Goal: Information Seeking & Learning: Learn about a topic

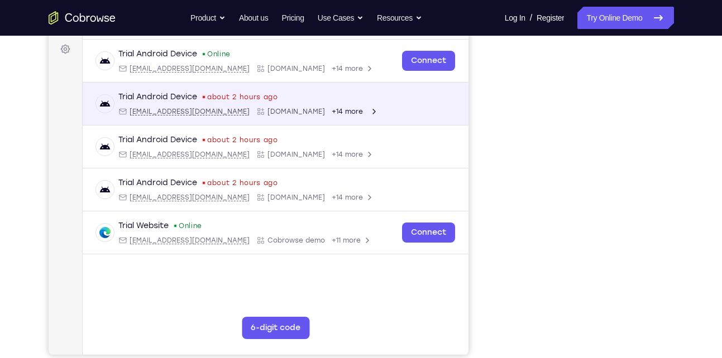
scroll to position [290, 0]
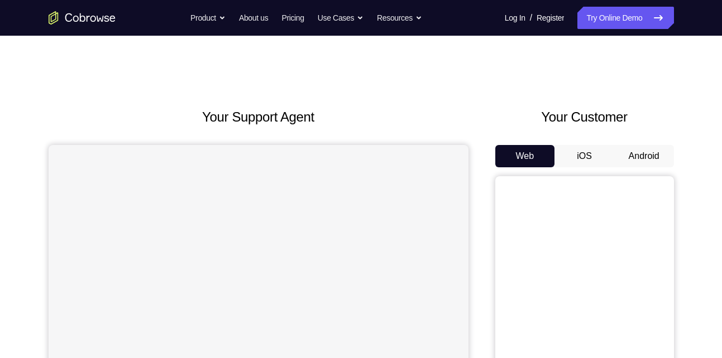
click at [635, 160] on button "Android" at bounding box center [644, 156] width 60 height 22
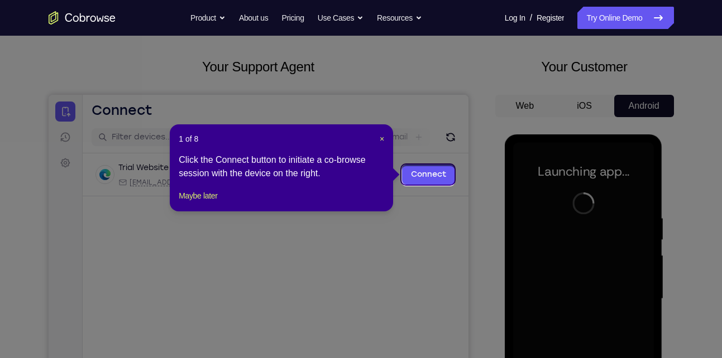
scroll to position [48, 0]
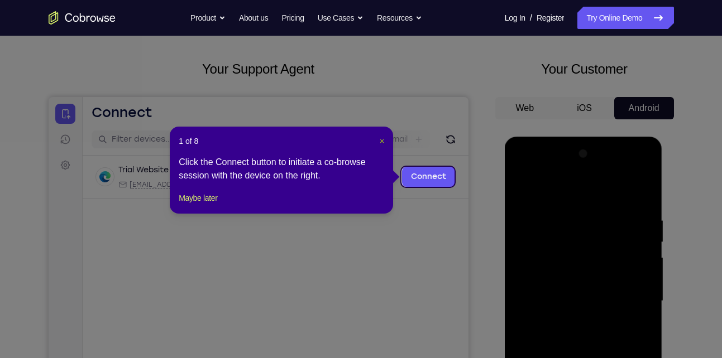
click at [383, 137] on span "×" at bounding box center [381, 141] width 4 height 9
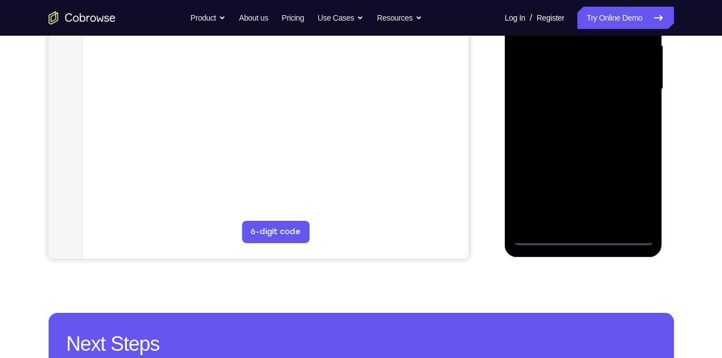
scroll to position [261, 0]
click at [587, 237] on div at bounding box center [583, 88] width 141 height 313
click at [634, 185] on div at bounding box center [583, 88] width 141 height 313
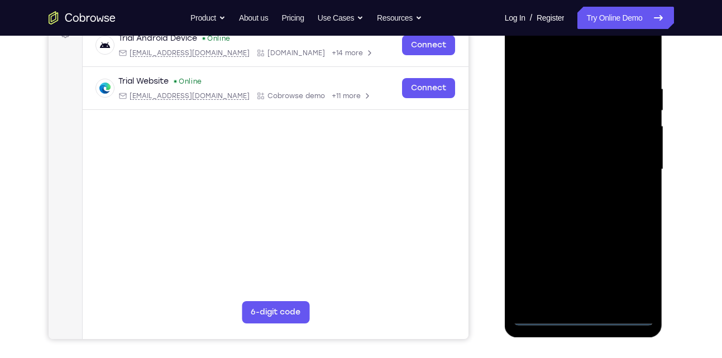
scroll to position [178, 0]
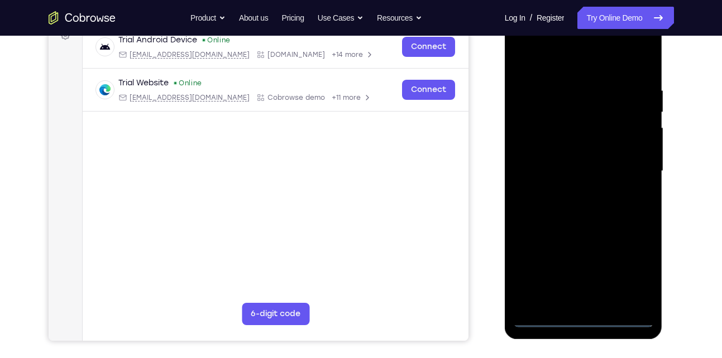
click at [551, 72] on div at bounding box center [583, 171] width 141 height 313
click at [637, 169] on div at bounding box center [583, 171] width 141 height 313
click at [568, 196] on div at bounding box center [583, 171] width 141 height 313
click at [579, 172] on div at bounding box center [583, 171] width 141 height 313
click at [552, 155] on div at bounding box center [583, 171] width 141 height 313
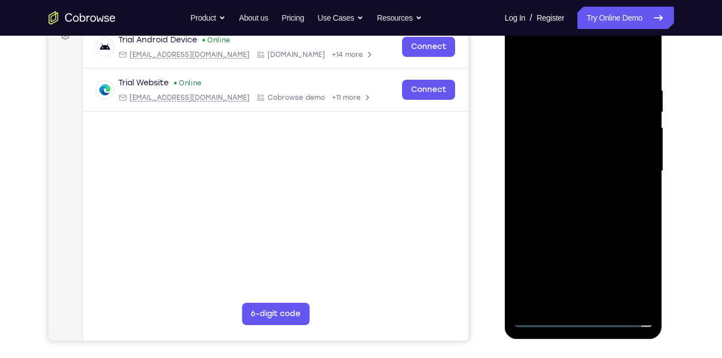
click at [573, 174] on div at bounding box center [583, 171] width 141 height 313
click at [576, 210] on div at bounding box center [583, 171] width 141 height 313
click at [632, 59] on div at bounding box center [583, 171] width 141 height 313
click at [575, 207] on div at bounding box center [583, 171] width 141 height 313
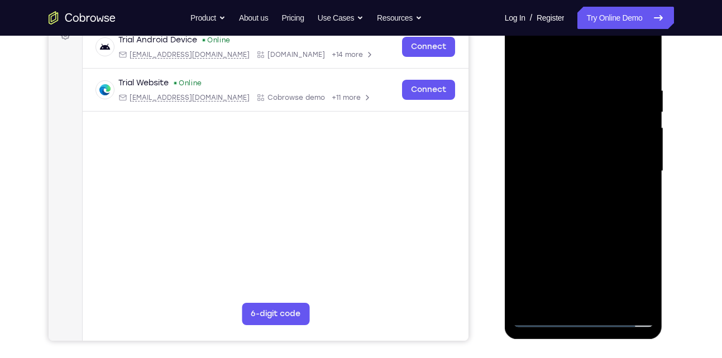
click at [569, 87] on div at bounding box center [583, 171] width 141 height 313
click at [631, 169] on div at bounding box center [583, 171] width 141 height 313
click at [541, 167] on div at bounding box center [583, 171] width 141 height 313
click at [647, 182] on div at bounding box center [583, 171] width 141 height 313
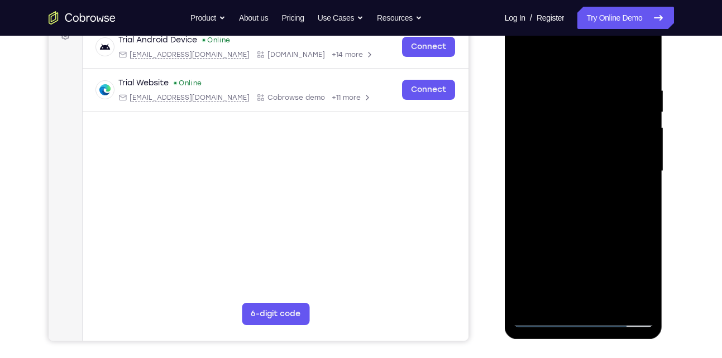
click at [638, 60] on div at bounding box center [583, 171] width 141 height 313
click at [566, 78] on div at bounding box center [583, 171] width 141 height 313
click at [635, 299] on div at bounding box center [583, 171] width 141 height 313
click at [583, 296] on div at bounding box center [583, 171] width 141 height 313
click at [554, 300] on div at bounding box center [583, 171] width 141 height 313
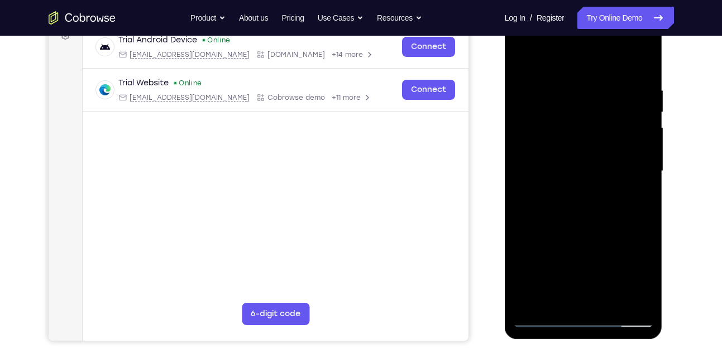
click at [603, 249] on div at bounding box center [583, 171] width 141 height 313
click at [608, 175] on div at bounding box center [583, 171] width 141 height 313
click at [597, 295] on div at bounding box center [583, 171] width 141 height 313
click at [617, 299] on div at bounding box center [583, 171] width 141 height 313
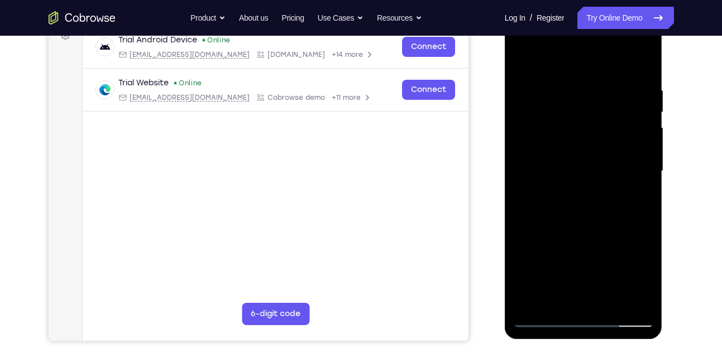
click at [607, 215] on div at bounding box center [583, 171] width 141 height 313
click at [597, 173] on div at bounding box center [583, 171] width 141 height 313
click at [620, 300] on div at bounding box center [583, 171] width 141 height 313
click at [641, 161] on div at bounding box center [583, 171] width 141 height 313
click at [619, 299] on div at bounding box center [583, 171] width 141 height 313
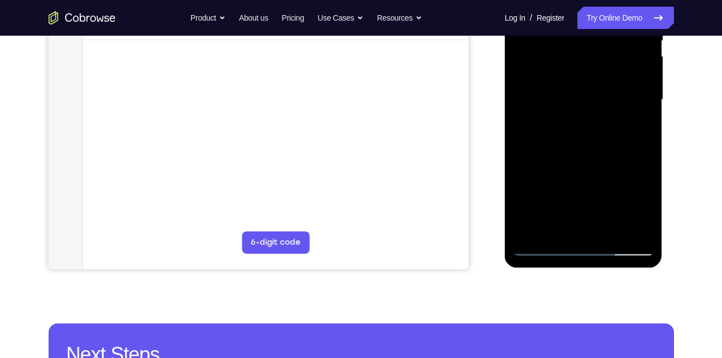
scroll to position [251, 0]
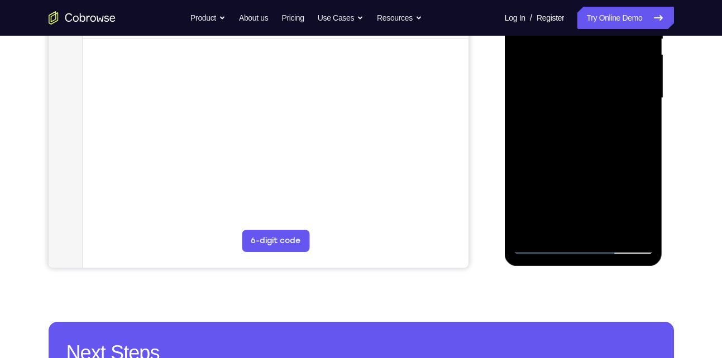
click at [635, 224] on div at bounding box center [583, 98] width 141 height 313
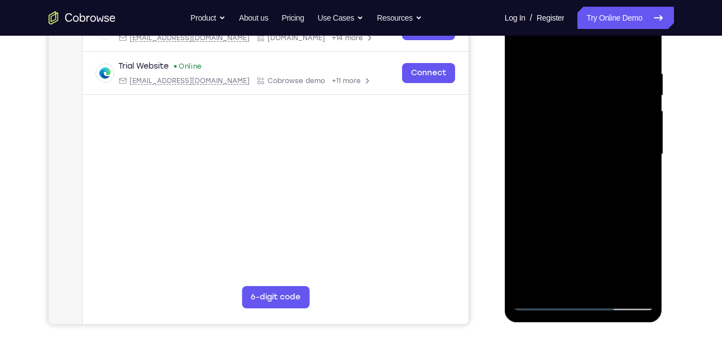
scroll to position [194, 0]
click at [619, 145] on div at bounding box center [583, 155] width 141 height 313
click at [634, 70] on div at bounding box center [583, 155] width 141 height 313
click at [641, 48] on div at bounding box center [583, 155] width 141 height 313
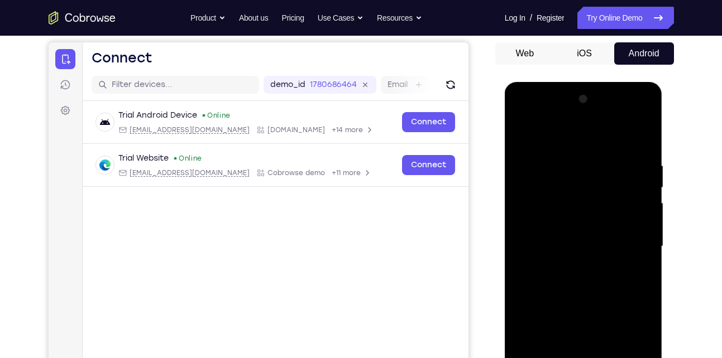
scroll to position [102, 0]
drag, startPoint x: 636, startPoint y: 156, endPoint x: 554, endPoint y: 167, distance: 82.8
click at [554, 167] on div at bounding box center [583, 247] width 141 height 313
drag, startPoint x: 619, startPoint y: 156, endPoint x: 546, endPoint y: 156, distance: 72.5
click at [546, 156] on div at bounding box center [583, 247] width 141 height 313
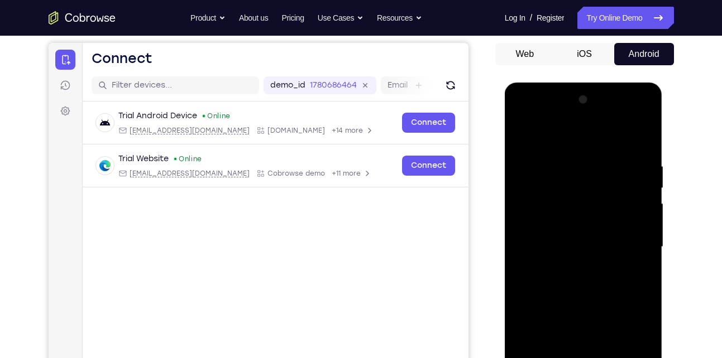
click at [590, 155] on div at bounding box center [583, 247] width 141 height 313
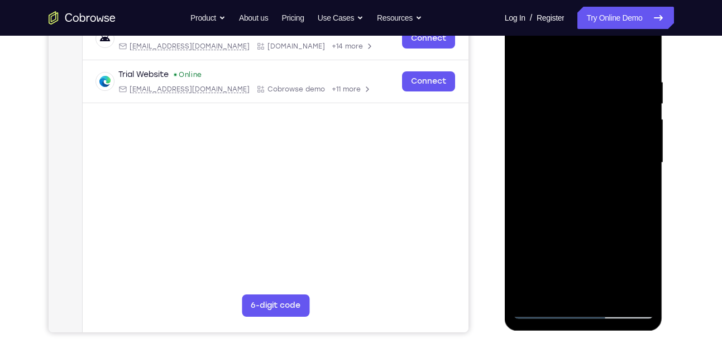
click at [625, 290] on div at bounding box center [583, 163] width 141 height 313
click at [639, 185] on div at bounding box center [583, 163] width 141 height 313
click at [638, 52] on div at bounding box center [583, 163] width 141 height 313
drag, startPoint x: 579, startPoint y: 241, endPoint x: 603, endPoint y: 131, distance: 112.6
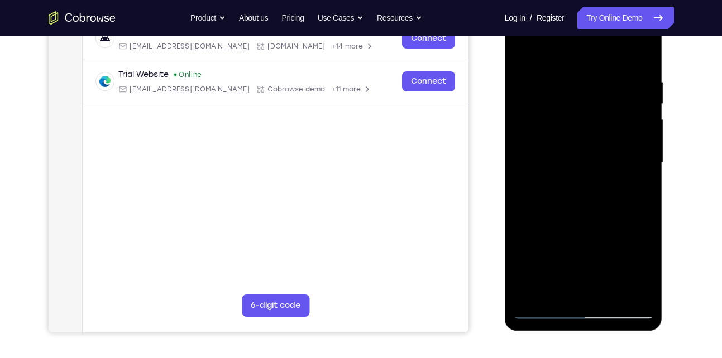
click at [603, 131] on div at bounding box center [583, 163] width 141 height 313
drag, startPoint x: 586, startPoint y: 218, endPoint x: 627, endPoint y: 114, distance: 111.0
click at [627, 114] on div at bounding box center [583, 163] width 141 height 313
drag, startPoint x: 575, startPoint y: 244, endPoint x: 608, endPoint y: 127, distance: 121.2
click at [608, 127] on div at bounding box center [583, 163] width 141 height 313
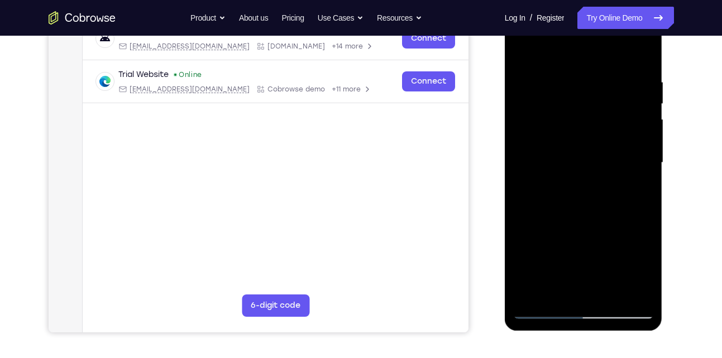
drag, startPoint x: 603, startPoint y: 259, endPoint x: 652, endPoint y: 132, distance: 136.7
click at [652, 132] on div at bounding box center [583, 163] width 141 height 313
drag, startPoint x: 602, startPoint y: 213, endPoint x: 611, endPoint y: 156, distance: 58.3
click at [611, 156] on div at bounding box center [583, 163] width 141 height 313
click at [645, 174] on div at bounding box center [583, 163] width 141 height 313
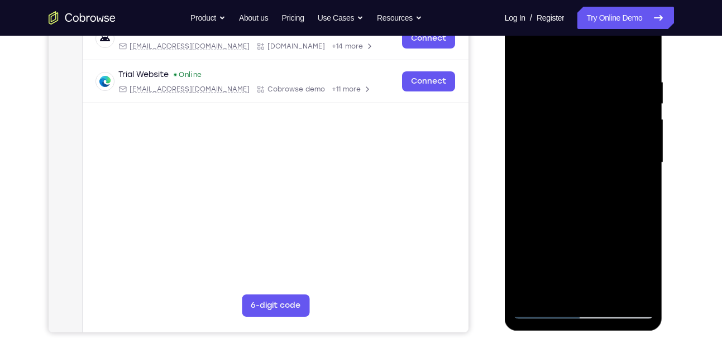
click at [645, 174] on div at bounding box center [583, 163] width 141 height 313
click at [608, 295] on div at bounding box center [583, 163] width 141 height 313
click at [569, 224] on div at bounding box center [583, 163] width 141 height 313
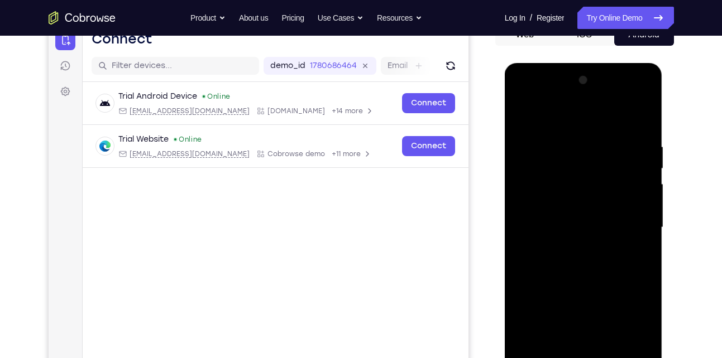
scroll to position [121, 0]
click at [564, 217] on div at bounding box center [583, 228] width 141 height 313
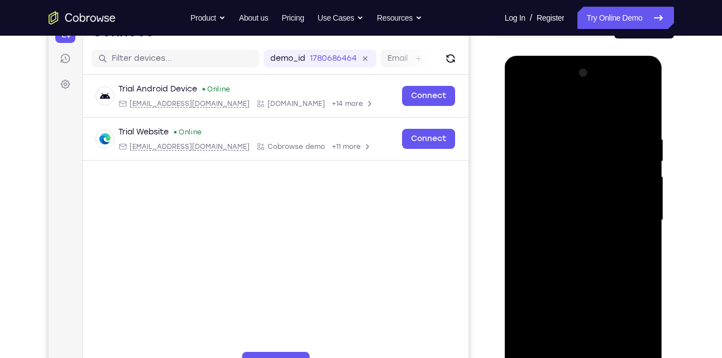
scroll to position [127, 0]
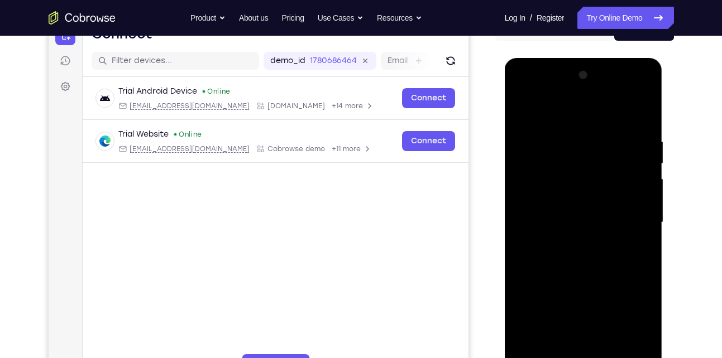
click at [534, 124] on div at bounding box center [583, 222] width 141 height 313
click at [522, 108] on div at bounding box center [583, 222] width 141 height 313
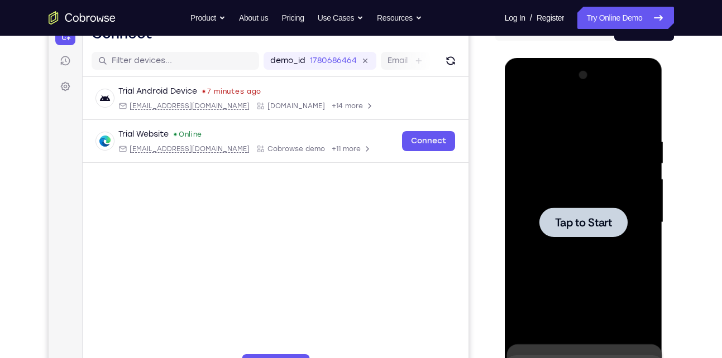
click at [574, 180] on div at bounding box center [583, 222] width 141 height 313
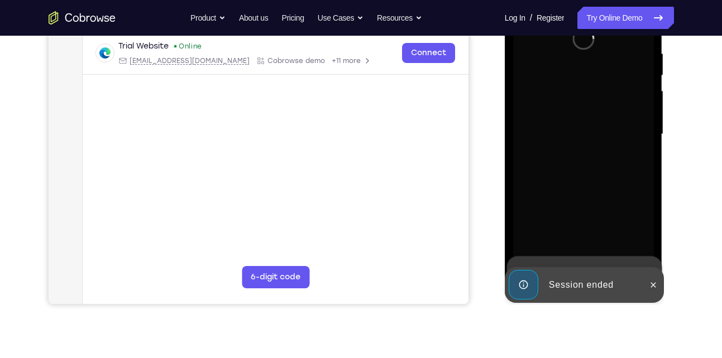
scroll to position [217, 0]
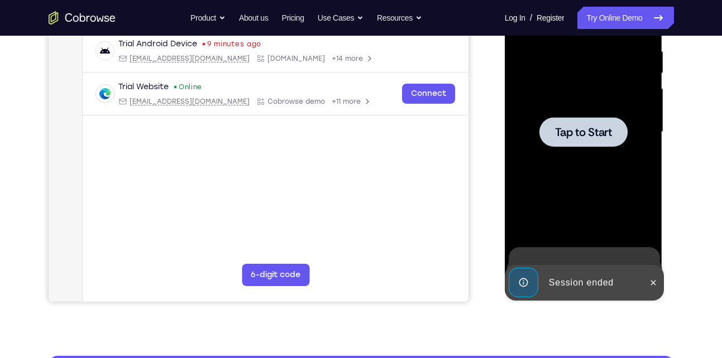
click at [587, 128] on span "Tap to Start" at bounding box center [583, 132] width 57 height 11
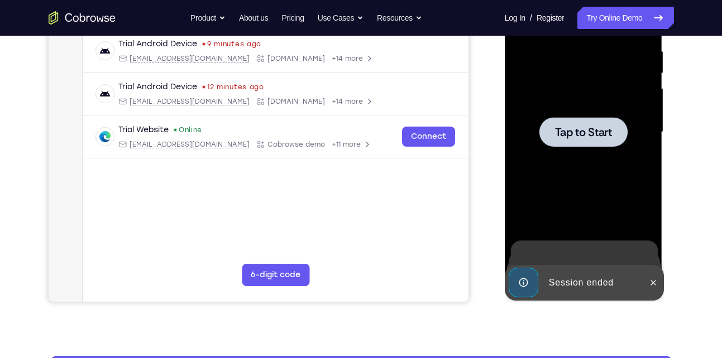
click at [589, 189] on div at bounding box center [583, 132] width 141 height 313
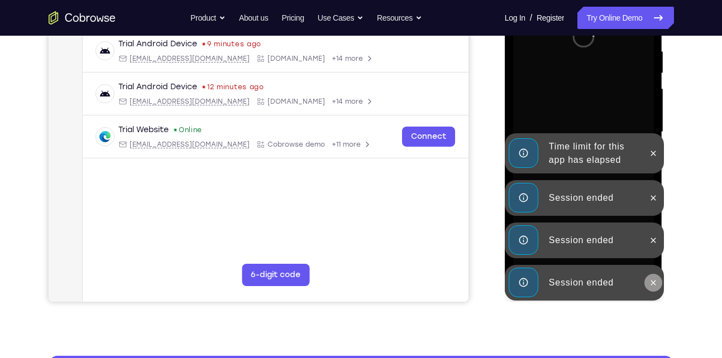
click at [648, 278] on icon at bounding box center [652, 282] width 9 height 9
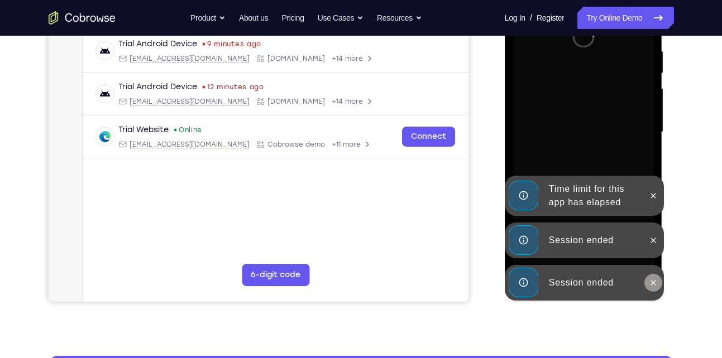
click at [651, 278] on icon at bounding box center [652, 282] width 9 height 9
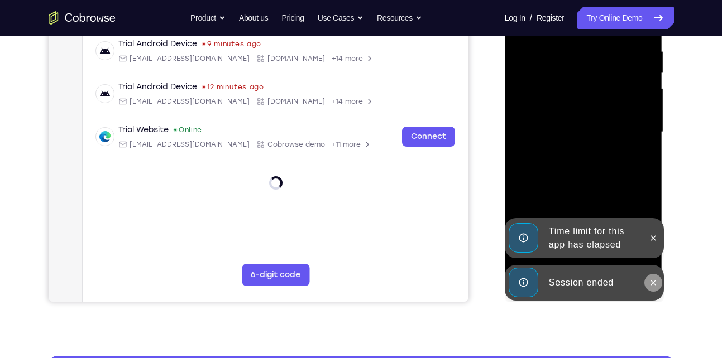
click at [651, 280] on icon at bounding box center [652, 282] width 9 height 9
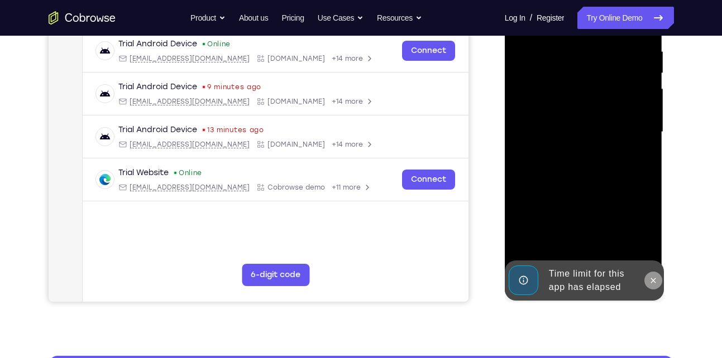
click at [650, 287] on button at bounding box center [653, 281] width 18 height 18
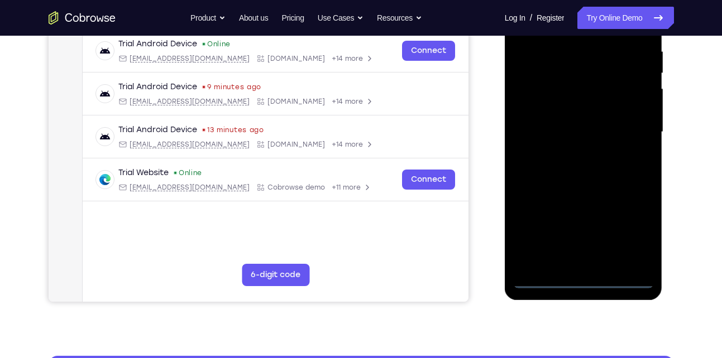
click at [583, 280] on div at bounding box center [583, 132] width 141 height 313
click at [633, 228] on div at bounding box center [583, 132] width 141 height 313
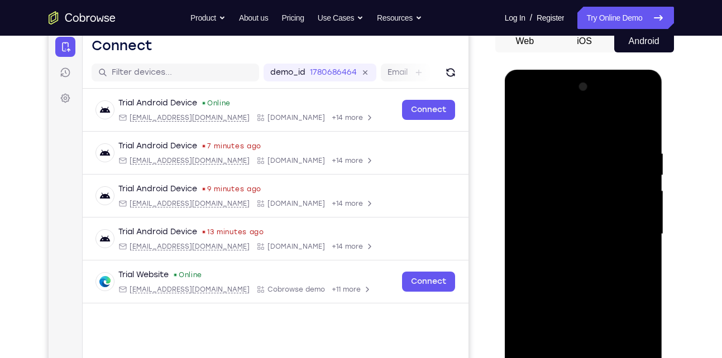
scroll to position [109, 0]
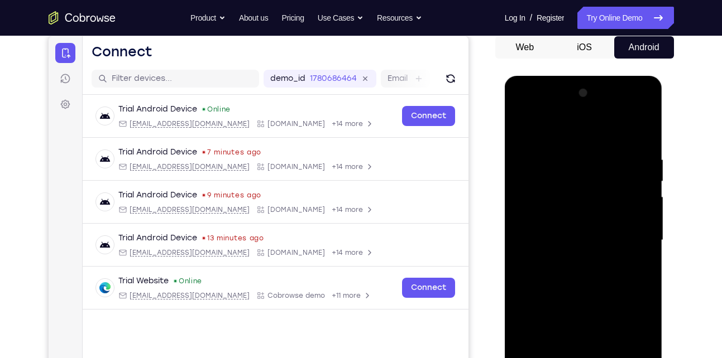
click at [558, 127] on div at bounding box center [583, 240] width 141 height 313
click at [633, 243] on div at bounding box center [583, 240] width 141 height 313
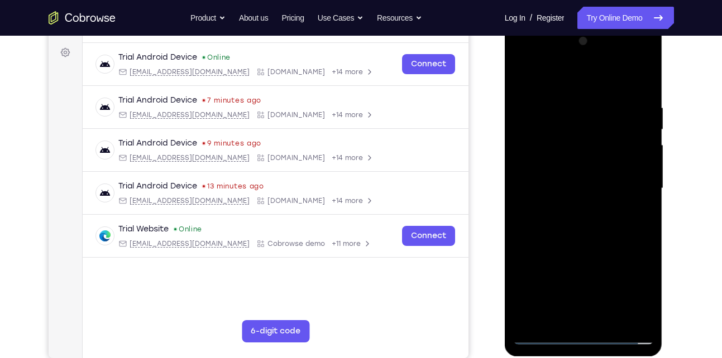
scroll to position [161, 0]
click at [574, 209] on div at bounding box center [583, 188] width 141 height 313
click at [570, 171] on div at bounding box center [583, 188] width 141 height 313
click at [555, 165] on div at bounding box center [583, 188] width 141 height 313
click at [559, 188] on div at bounding box center [583, 188] width 141 height 313
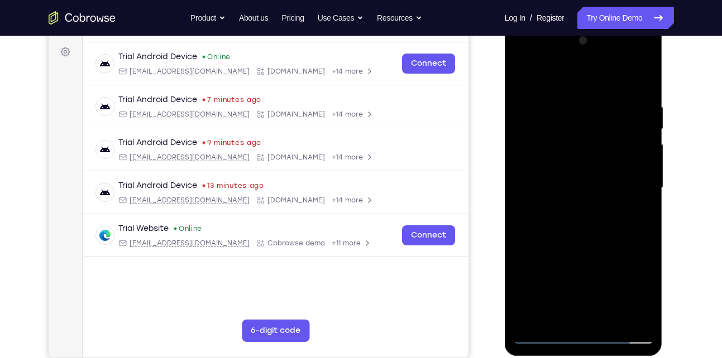
click at [570, 229] on div at bounding box center [583, 188] width 141 height 313
click at [587, 222] on div at bounding box center [583, 188] width 141 height 313
click at [634, 78] on div at bounding box center [583, 188] width 141 height 313
click at [594, 222] on div at bounding box center [583, 188] width 141 height 313
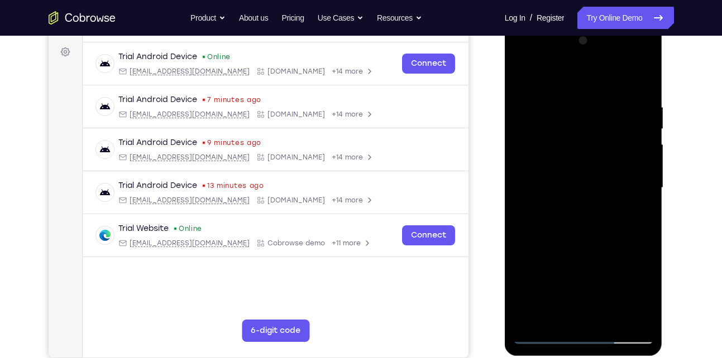
drag, startPoint x: 578, startPoint y: 180, endPoint x: 592, endPoint y: 112, distance: 69.5
click at [592, 112] on div at bounding box center [583, 188] width 141 height 313
drag, startPoint x: 566, startPoint y: 230, endPoint x: 592, endPoint y: 134, distance: 99.5
click at [592, 134] on div at bounding box center [583, 188] width 141 height 313
drag, startPoint x: 578, startPoint y: 239, endPoint x: 600, endPoint y: 78, distance: 162.7
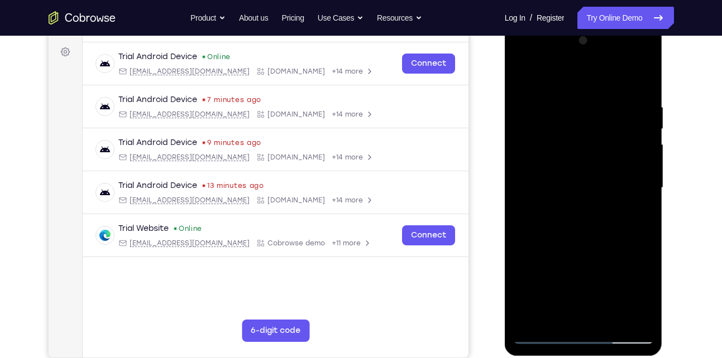
click at [600, 78] on div at bounding box center [583, 188] width 141 height 313
drag, startPoint x: 594, startPoint y: 229, endPoint x: 612, endPoint y: 99, distance: 131.2
click at [612, 99] on div at bounding box center [583, 188] width 141 height 313
drag, startPoint x: 580, startPoint y: 258, endPoint x: 598, endPoint y: 119, distance: 140.2
click at [598, 119] on div at bounding box center [583, 188] width 141 height 313
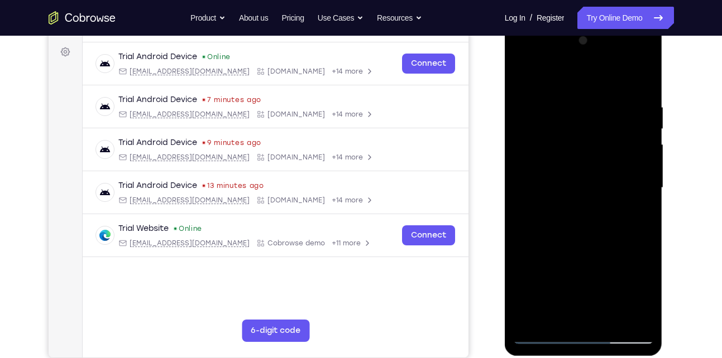
drag, startPoint x: 579, startPoint y: 239, endPoint x: 591, endPoint y: 138, distance: 101.7
click at [591, 138] on div at bounding box center [583, 188] width 141 height 313
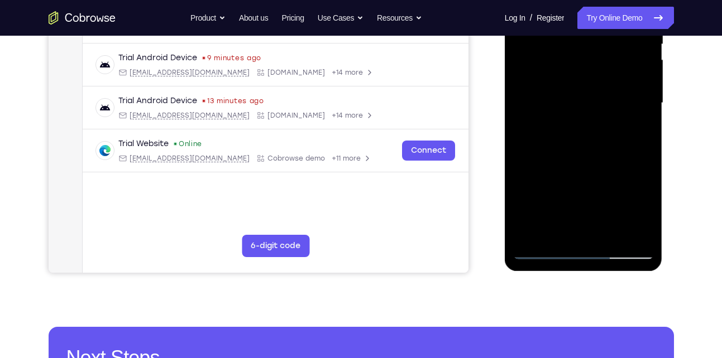
scroll to position [247, 0]
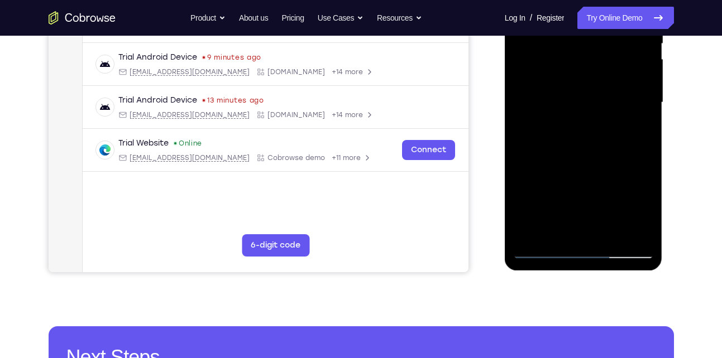
click at [611, 235] on div at bounding box center [583, 102] width 141 height 313
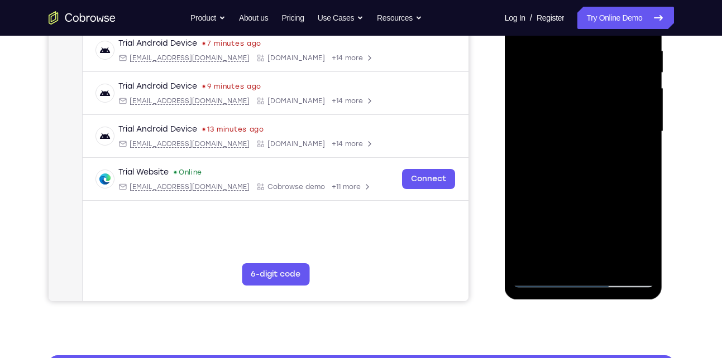
scroll to position [217, 0]
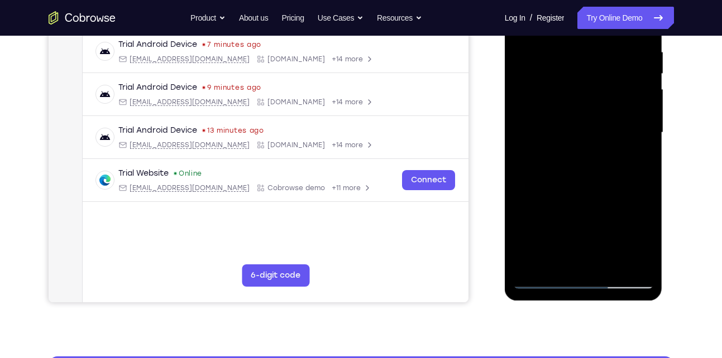
click at [575, 193] on div at bounding box center [583, 133] width 141 height 313
click at [586, 122] on div at bounding box center [583, 133] width 141 height 313
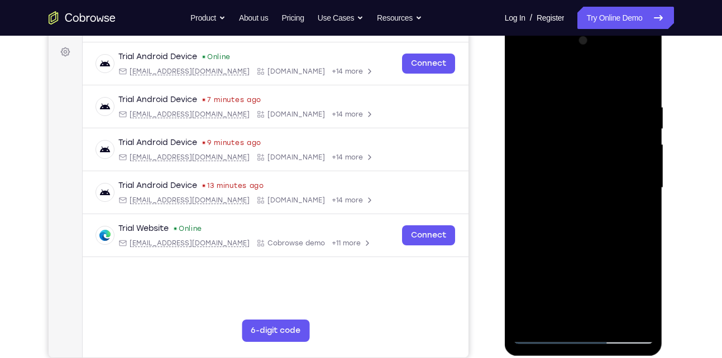
scroll to position [159, 0]
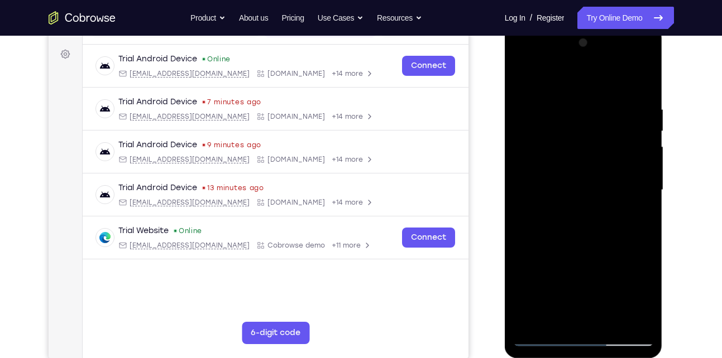
click at [522, 76] on div at bounding box center [583, 190] width 141 height 313
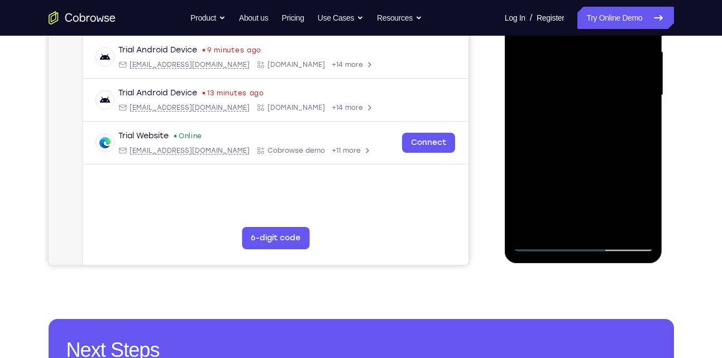
scroll to position [255, 0]
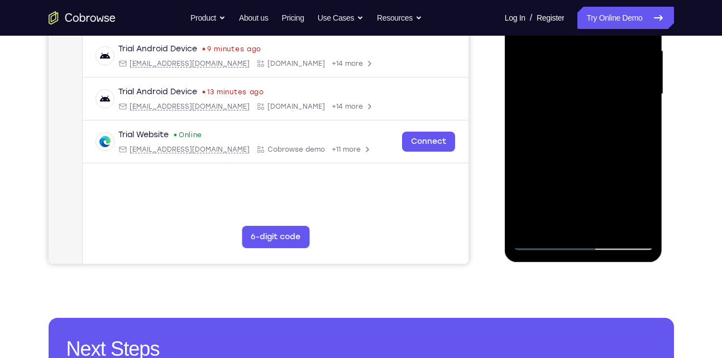
drag, startPoint x: 553, startPoint y: 217, endPoint x: 575, endPoint y: 107, distance: 111.6
click at [575, 107] on div at bounding box center [583, 94] width 141 height 313
drag, startPoint x: 556, startPoint y: 187, endPoint x: 581, endPoint y: 115, distance: 76.4
click at [581, 115] on div at bounding box center [583, 94] width 141 height 313
drag, startPoint x: 570, startPoint y: 200, endPoint x: 595, endPoint y: 100, distance: 103.5
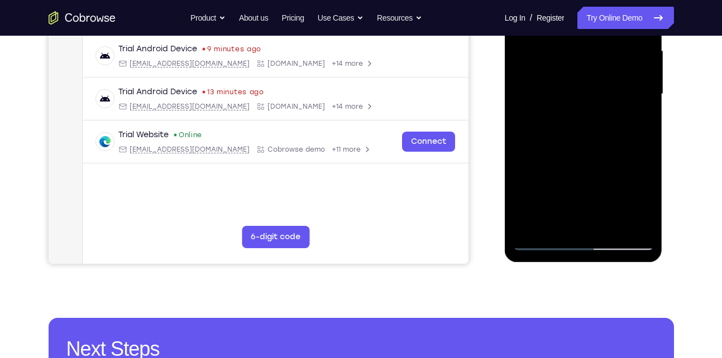
click at [595, 100] on div at bounding box center [583, 94] width 141 height 313
drag, startPoint x: 574, startPoint y: 205, endPoint x: 592, endPoint y: 142, distance: 66.2
click at [592, 142] on div at bounding box center [583, 94] width 141 height 313
drag, startPoint x: 578, startPoint y: 196, endPoint x: 590, endPoint y: 132, distance: 64.7
click at [590, 132] on div at bounding box center [583, 94] width 141 height 313
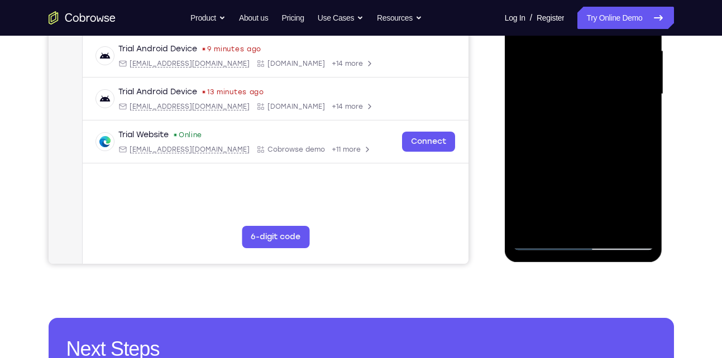
click at [544, 238] on div at bounding box center [583, 94] width 141 height 313
click at [545, 240] on div at bounding box center [583, 94] width 141 height 313
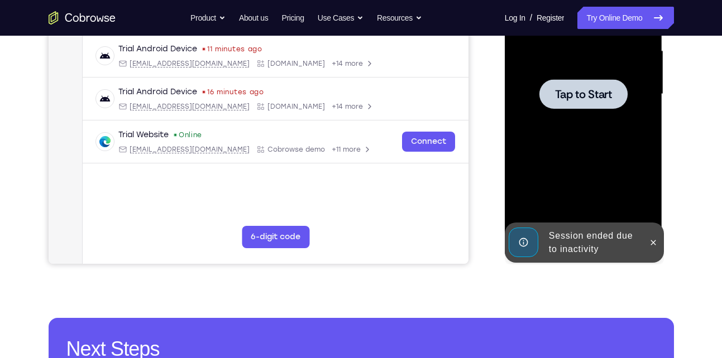
click at [568, 85] on div at bounding box center [583, 94] width 88 height 30
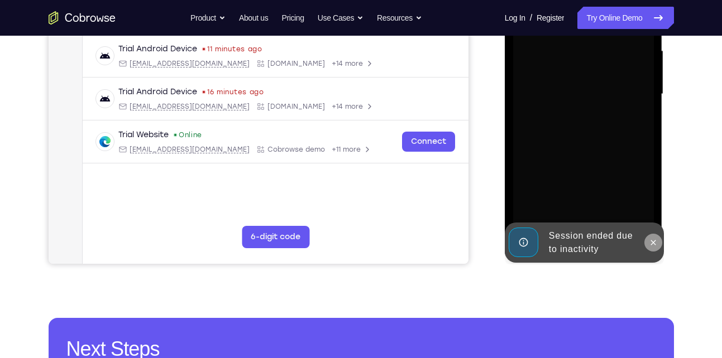
click at [658, 244] on button at bounding box center [653, 243] width 18 height 18
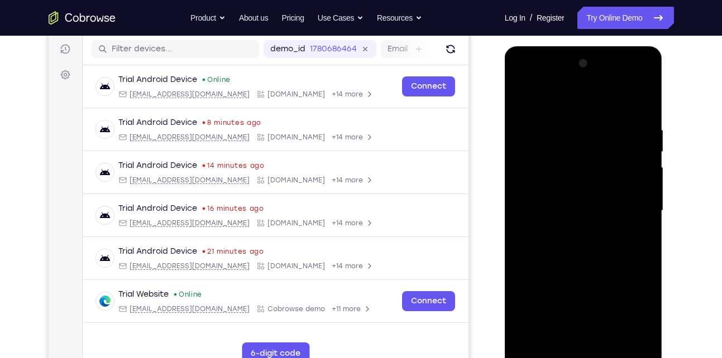
scroll to position [291, 0]
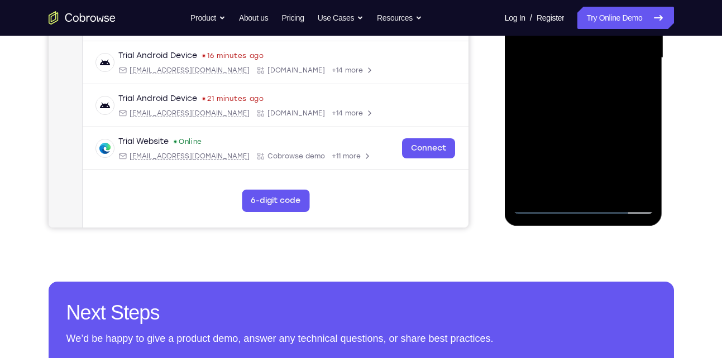
click at [579, 204] on div at bounding box center [583, 58] width 141 height 313
click at [631, 164] on div at bounding box center [583, 58] width 141 height 313
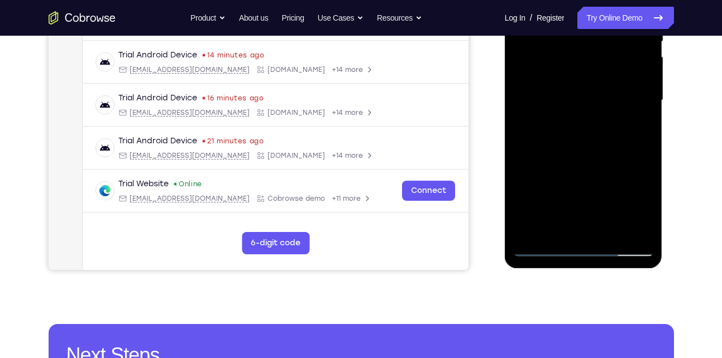
scroll to position [208, 0]
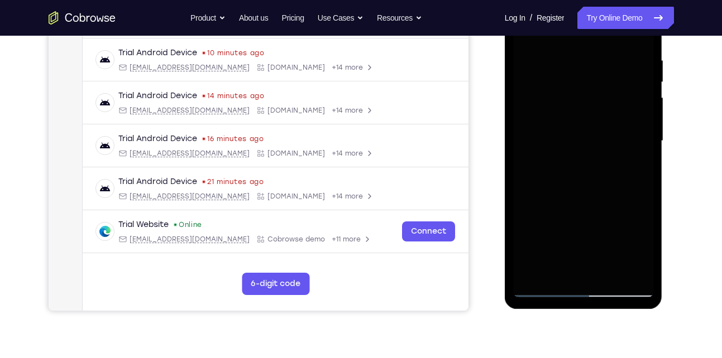
click at [570, 182] on div at bounding box center [583, 141] width 141 height 313
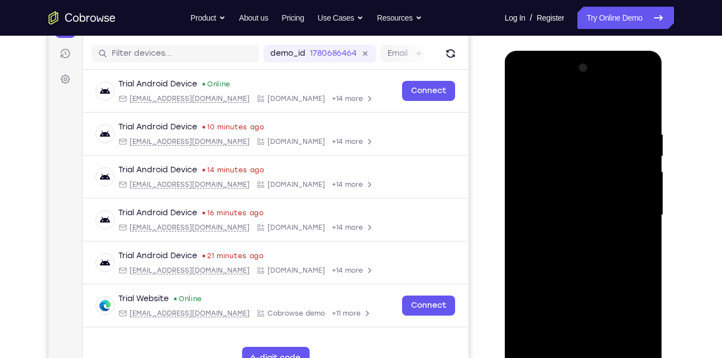
scroll to position [133, 0]
click at [545, 115] on div at bounding box center [583, 216] width 141 height 313
click at [629, 208] on div at bounding box center [583, 216] width 141 height 313
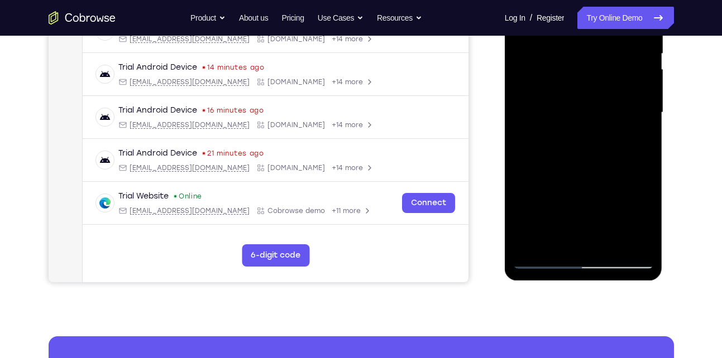
scroll to position [238, 0]
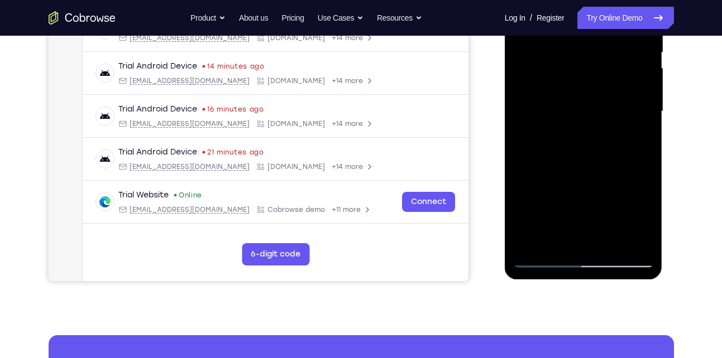
click at [598, 244] on div at bounding box center [583, 111] width 141 height 313
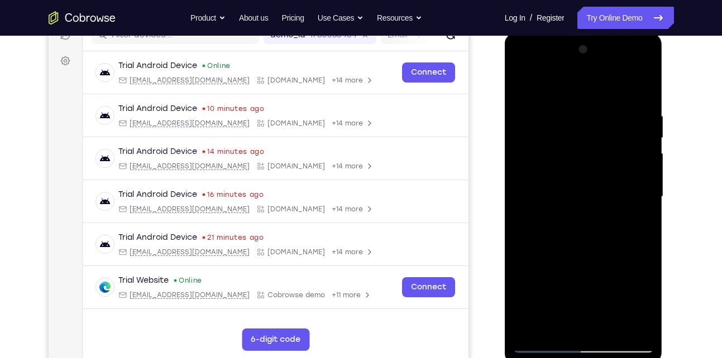
scroll to position [150, 0]
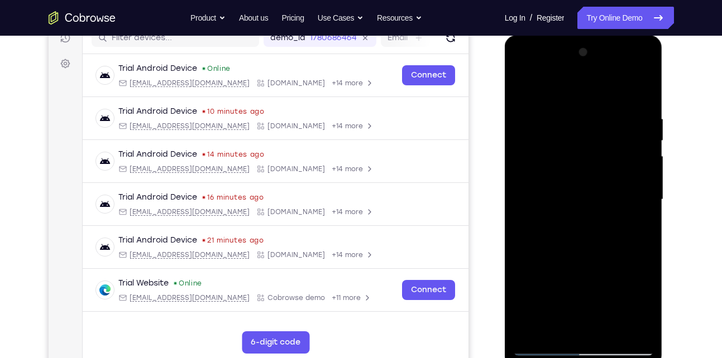
click at [559, 186] on div at bounding box center [583, 200] width 141 height 313
click at [560, 179] on div at bounding box center [583, 200] width 141 height 313
click at [555, 196] on div at bounding box center [583, 200] width 141 height 313
click at [586, 252] on div at bounding box center [583, 200] width 141 height 313
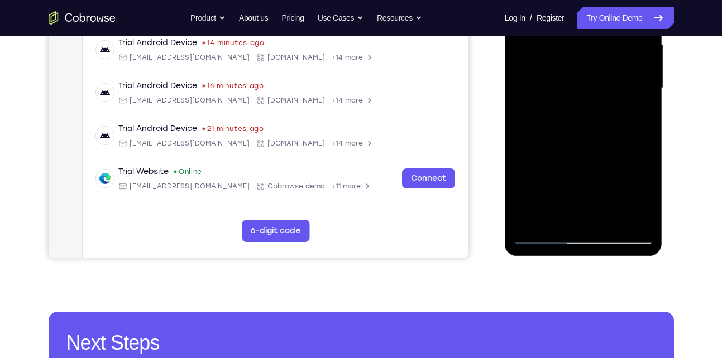
click at [607, 223] on div at bounding box center [583, 88] width 141 height 313
click at [647, 204] on div at bounding box center [583, 88] width 141 height 313
click at [585, 145] on div at bounding box center [583, 88] width 141 height 313
drag, startPoint x: 614, startPoint y: 91, endPoint x: 583, endPoint y: 176, distance: 90.4
click at [583, 176] on div at bounding box center [583, 88] width 141 height 313
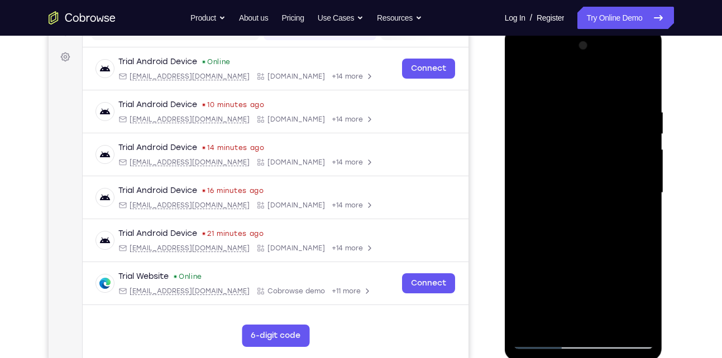
scroll to position [156, 0]
click at [634, 81] on div at bounding box center [583, 193] width 141 height 313
click at [521, 78] on div at bounding box center [583, 193] width 141 height 313
click at [566, 102] on div at bounding box center [583, 193] width 141 height 313
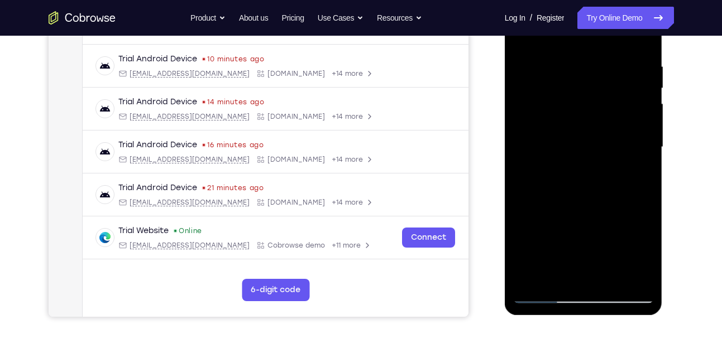
scroll to position [203, 0]
click at [637, 150] on div at bounding box center [583, 147] width 141 height 313
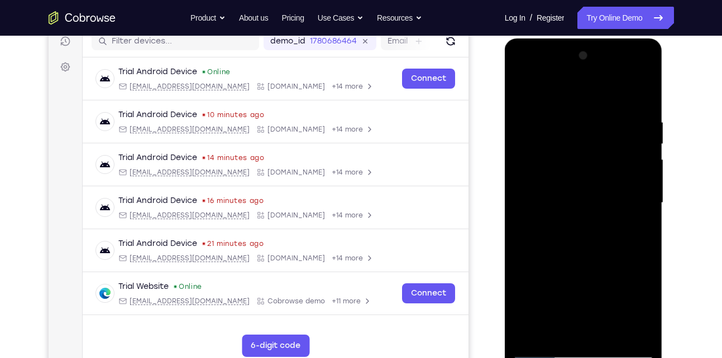
scroll to position [144, 0]
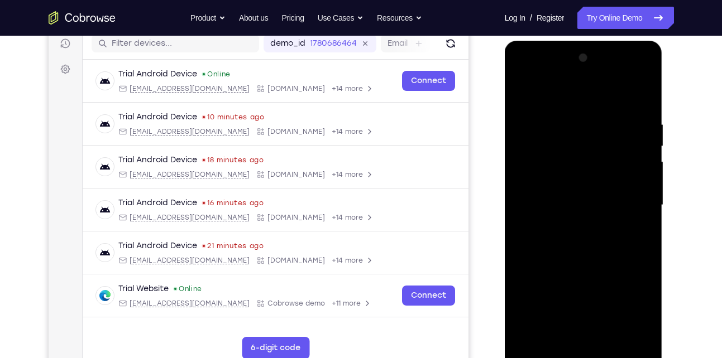
click at [640, 95] on div at bounding box center [583, 205] width 141 height 313
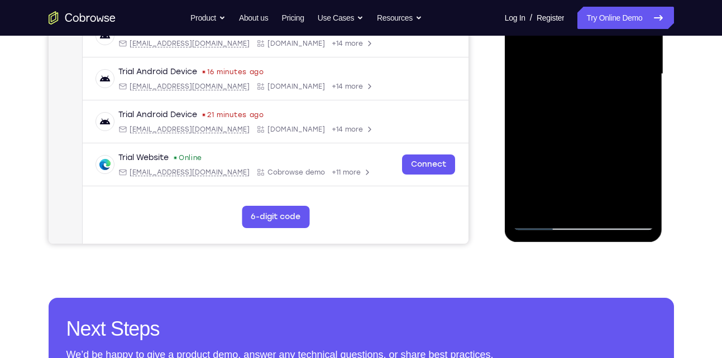
scroll to position [276, 0]
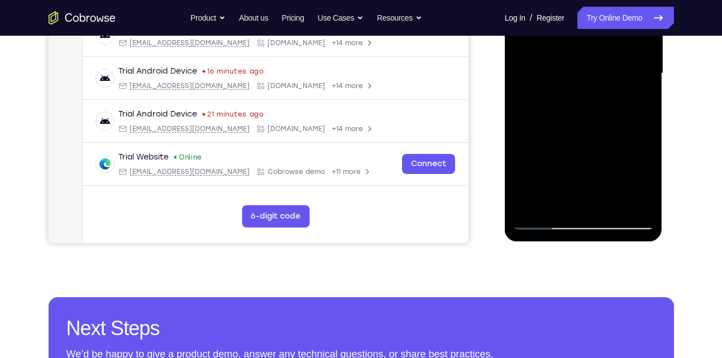
click at [609, 209] on div at bounding box center [583, 73] width 141 height 313
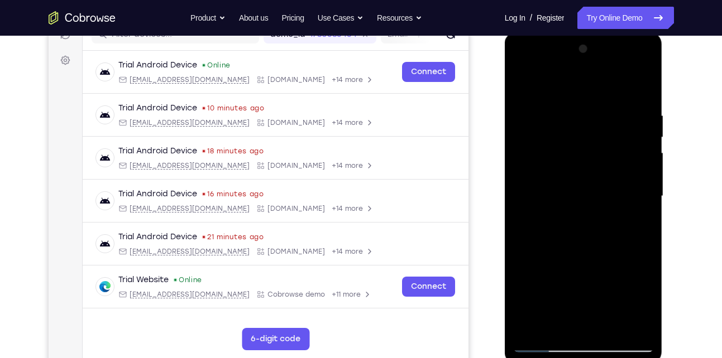
scroll to position [151, 0]
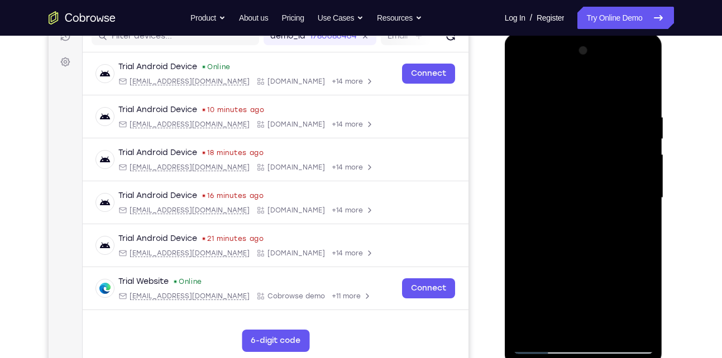
click at [520, 84] on div at bounding box center [583, 198] width 141 height 313
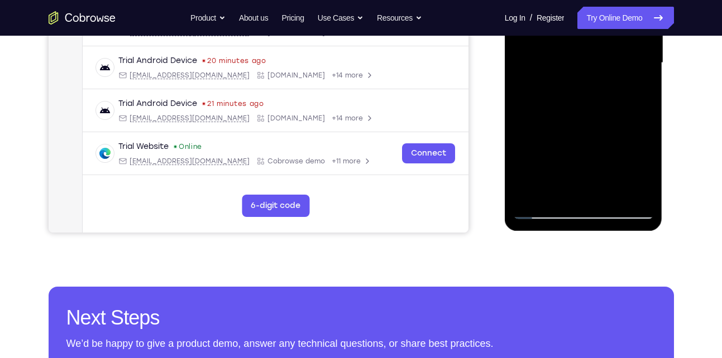
scroll to position [287, 0]
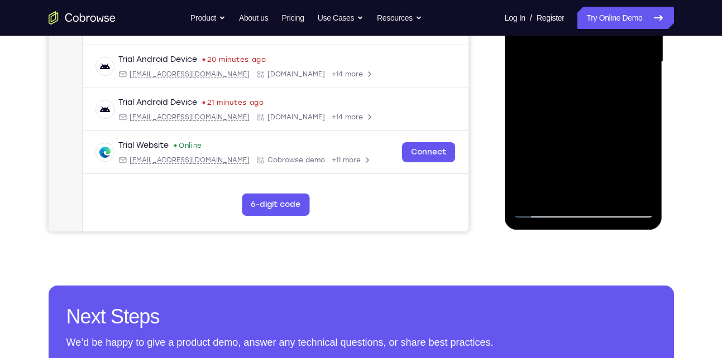
click at [612, 193] on div at bounding box center [583, 62] width 141 height 313
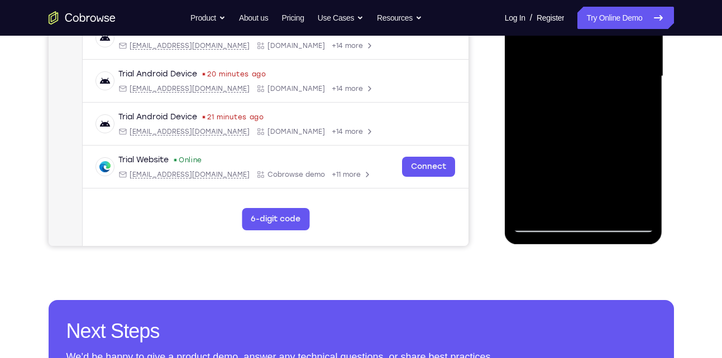
scroll to position [274, 0]
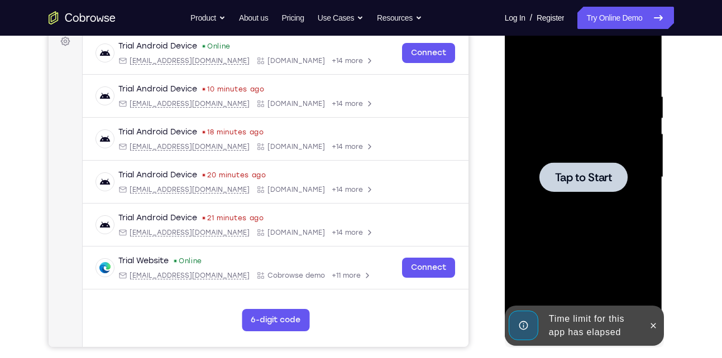
scroll to position [171, 0]
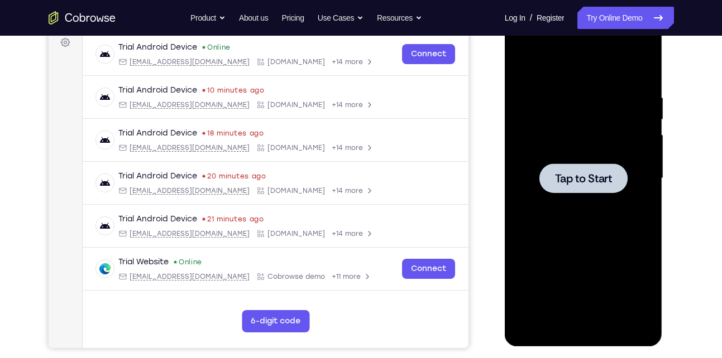
click at [564, 180] on span "Tap to Start" at bounding box center [583, 178] width 57 height 11
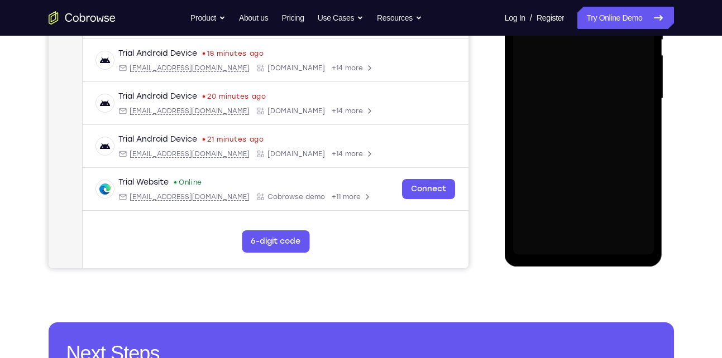
scroll to position [255, 0]
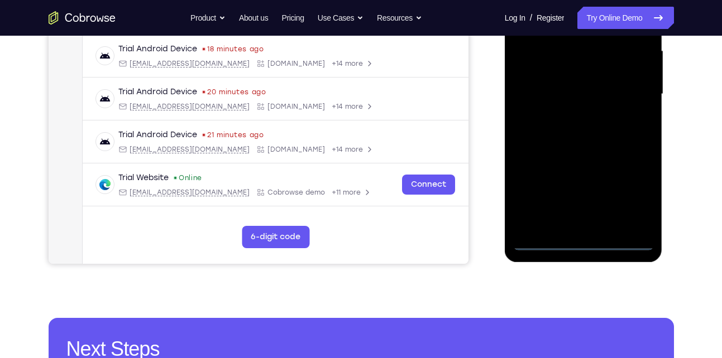
click at [583, 243] on div at bounding box center [583, 94] width 141 height 313
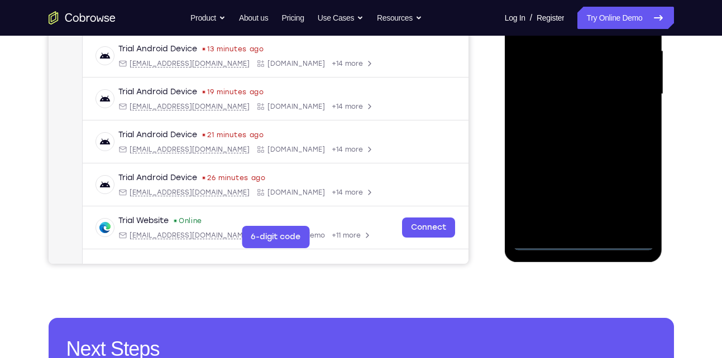
click at [637, 194] on div at bounding box center [583, 94] width 141 height 313
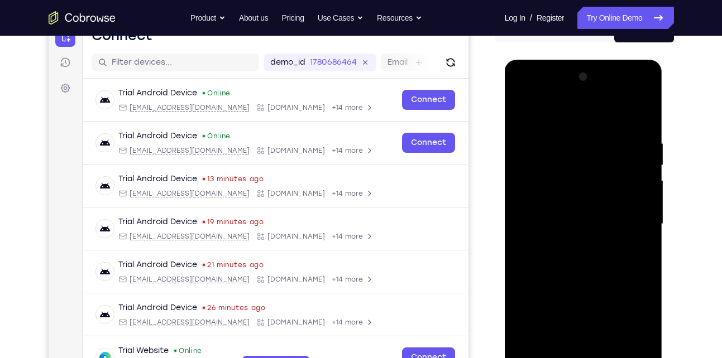
scroll to position [124, 0]
click at [553, 115] on div at bounding box center [583, 225] width 141 height 313
click at [554, 158] on div at bounding box center [583, 225] width 141 height 313
click at [629, 242] on div at bounding box center [583, 225] width 141 height 313
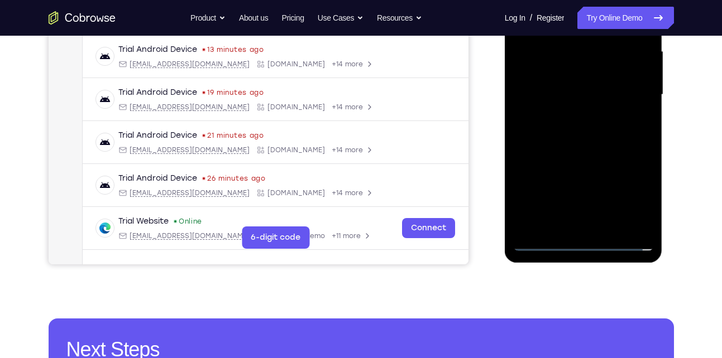
scroll to position [255, 0]
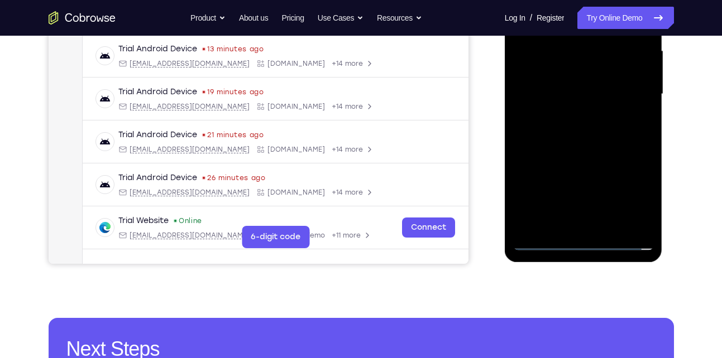
click at [643, 224] on div at bounding box center [583, 94] width 141 height 313
click at [652, 184] on div at bounding box center [583, 94] width 141 height 313
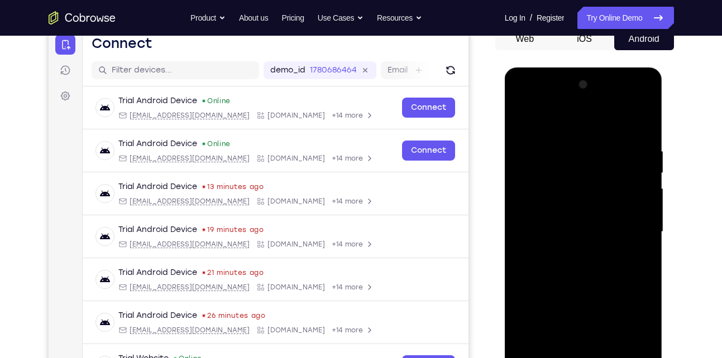
scroll to position [116, 0]
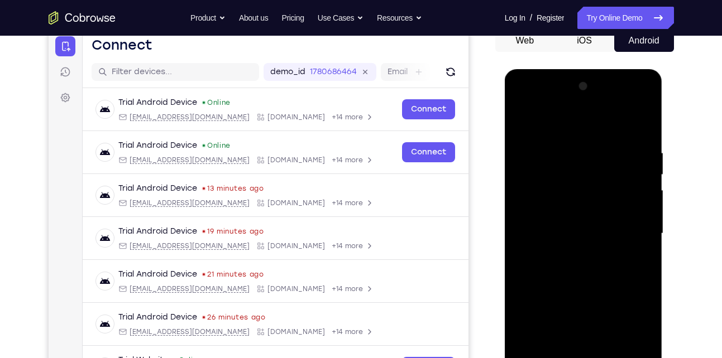
click at [522, 121] on div at bounding box center [583, 234] width 141 height 313
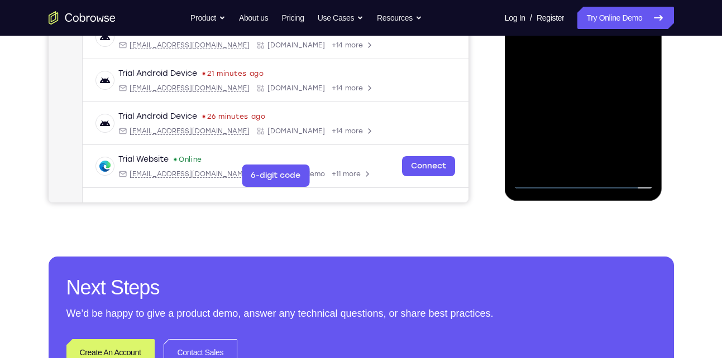
scroll to position [318, 0]
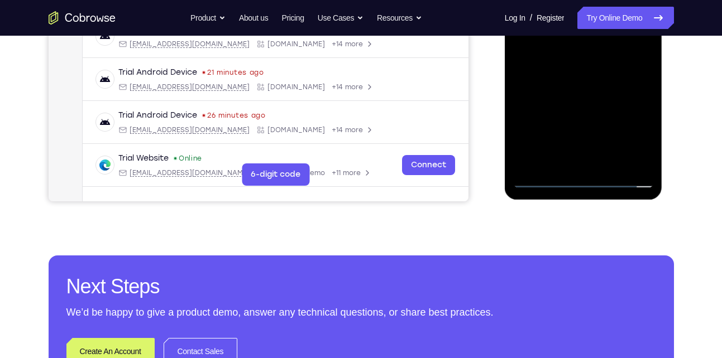
click at [580, 160] on div at bounding box center [583, 32] width 141 height 313
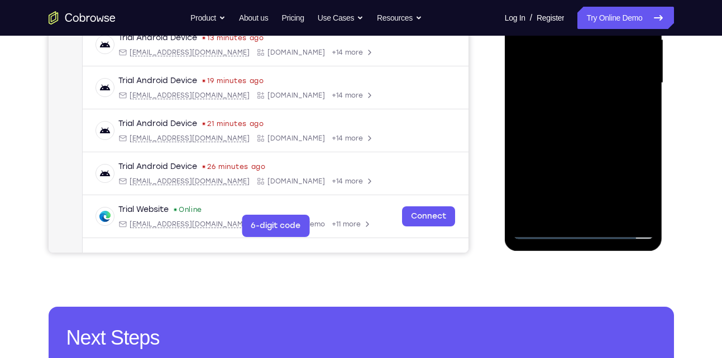
scroll to position [266, 0]
click at [649, 170] on div at bounding box center [583, 83] width 141 height 313
drag, startPoint x: 536, startPoint y: 161, endPoint x: 588, endPoint y: 45, distance: 127.7
click at [588, 45] on div at bounding box center [583, 83] width 141 height 313
drag, startPoint x: 556, startPoint y: 160, endPoint x: 588, endPoint y: 95, distance: 71.4
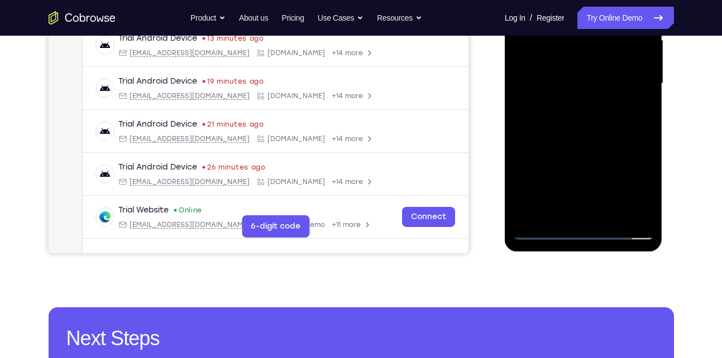
click at [588, 95] on div at bounding box center [583, 83] width 141 height 313
drag, startPoint x: 555, startPoint y: 162, endPoint x: 594, endPoint y: 78, distance: 93.4
click at [594, 78] on div at bounding box center [583, 83] width 141 height 313
drag, startPoint x: 566, startPoint y: 162, endPoint x: 594, endPoint y: 94, distance: 74.1
click at [594, 94] on div at bounding box center [583, 83] width 141 height 313
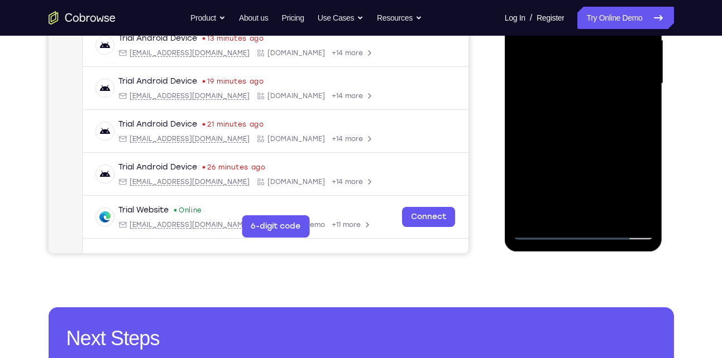
drag, startPoint x: 563, startPoint y: 166, endPoint x: 592, endPoint y: 83, distance: 88.3
click at [592, 83] on div at bounding box center [583, 83] width 141 height 313
drag, startPoint x: 541, startPoint y: 163, endPoint x: 590, endPoint y: 68, distance: 107.1
click at [590, 68] on div at bounding box center [583, 83] width 141 height 313
click at [595, 131] on div at bounding box center [583, 83] width 141 height 313
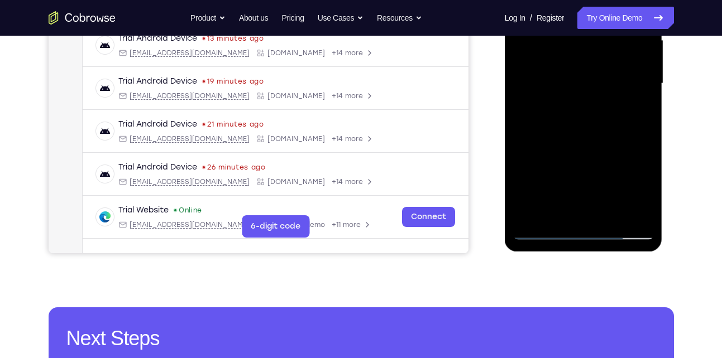
click at [650, 171] on div at bounding box center [583, 83] width 141 height 313
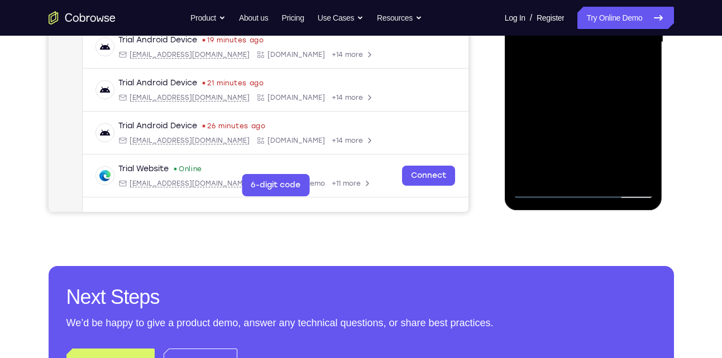
scroll to position [307, 0]
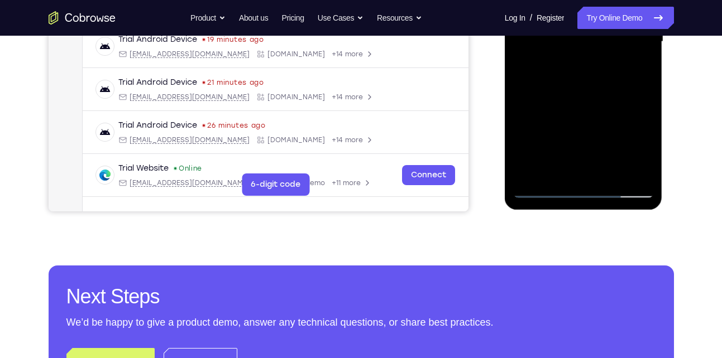
click at [645, 171] on div at bounding box center [583, 42] width 141 height 313
click at [650, 129] on div at bounding box center [583, 42] width 141 height 313
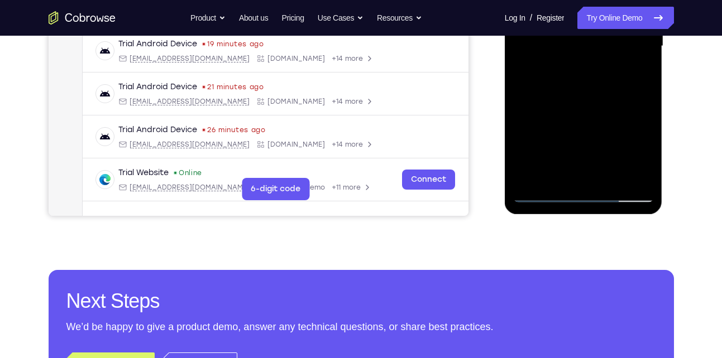
scroll to position [302, 0]
click at [572, 138] on div at bounding box center [583, 47] width 141 height 313
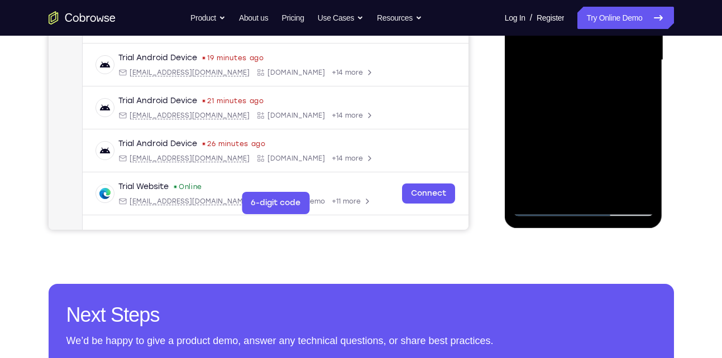
scroll to position [292, 0]
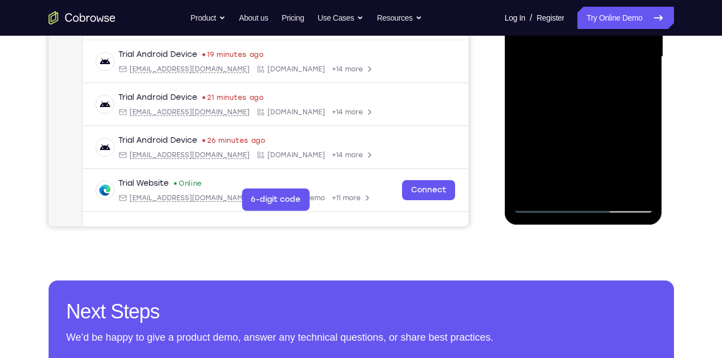
click at [542, 201] on div at bounding box center [583, 57] width 141 height 313
click at [543, 206] on div at bounding box center [583, 57] width 141 height 313
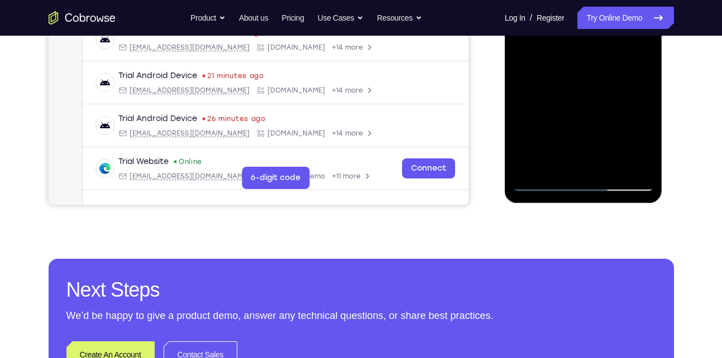
scroll to position [340, 0]
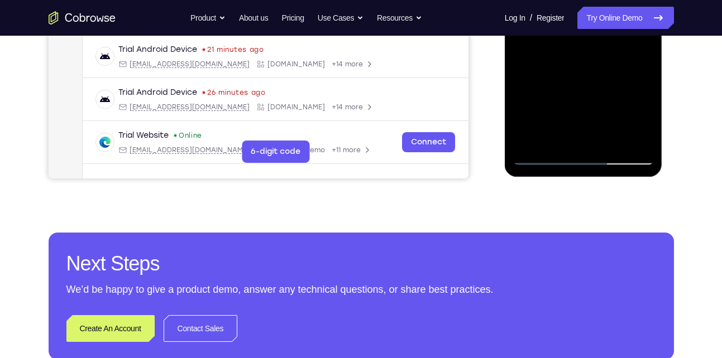
click at [544, 156] on div at bounding box center [583, 9] width 141 height 313
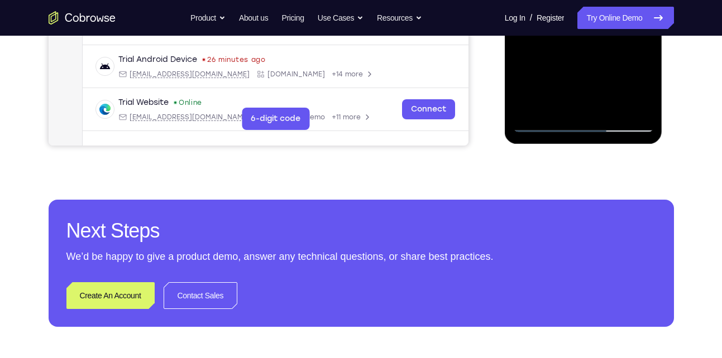
scroll to position [374, 0]
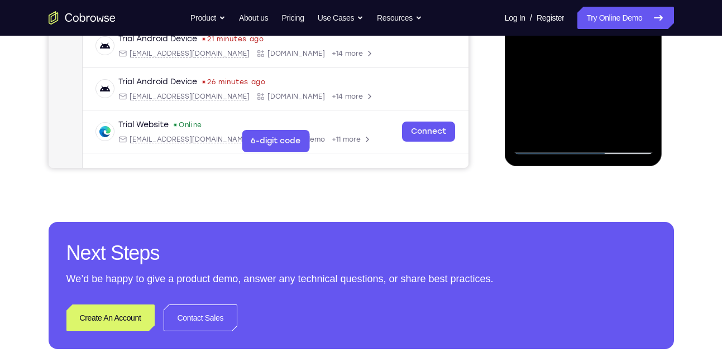
scroll to position [350, 0]
drag, startPoint x: 553, startPoint y: 83, endPoint x: 562, endPoint y: 55, distance: 29.3
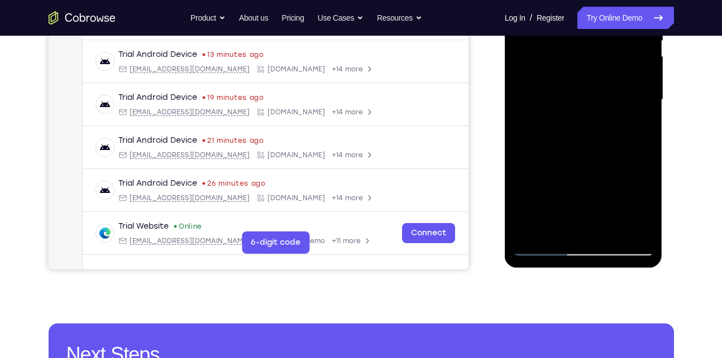
click at [548, 249] on div at bounding box center [583, 100] width 141 height 313
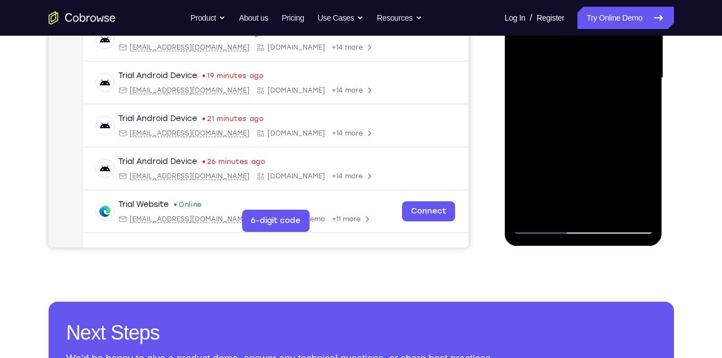
scroll to position [272, 0]
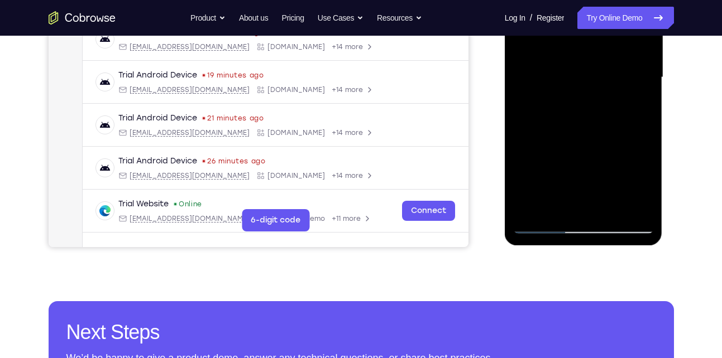
click at [605, 146] on div at bounding box center [583, 77] width 141 height 313
click at [643, 208] on div at bounding box center [583, 77] width 141 height 313
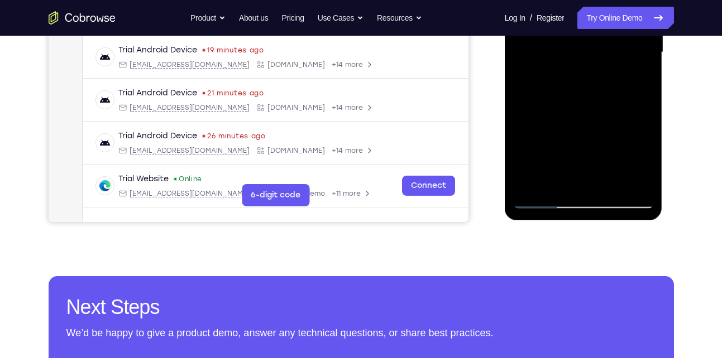
scroll to position [297, 0]
click at [542, 199] on div at bounding box center [583, 52] width 141 height 313
click at [592, 88] on div at bounding box center [583, 52] width 141 height 313
click at [544, 201] on div at bounding box center [583, 52] width 141 height 313
drag, startPoint x: 594, startPoint y: 153, endPoint x: 598, endPoint y: 95, distance: 58.8
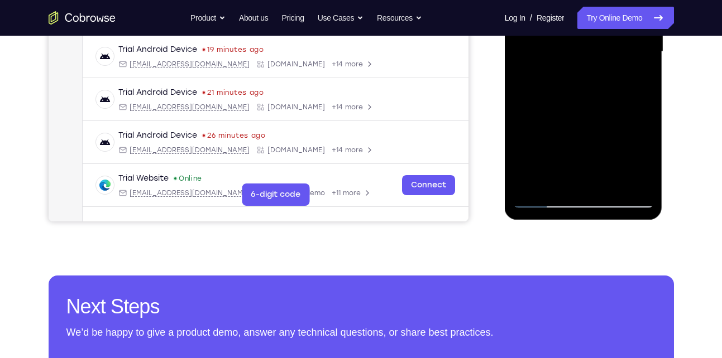
click at [598, 95] on div at bounding box center [583, 52] width 141 height 313
click at [576, 137] on div at bounding box center [583, 52] width 141 height 313
click at [602, 106] on div at bounding box center [583, 52] width 141 height 313
click at [542, 202] on div at bounding box center [583, 52] width 141 height 313
click at [597, 103] on div at bounding box center [583, 52] width 141 height 313
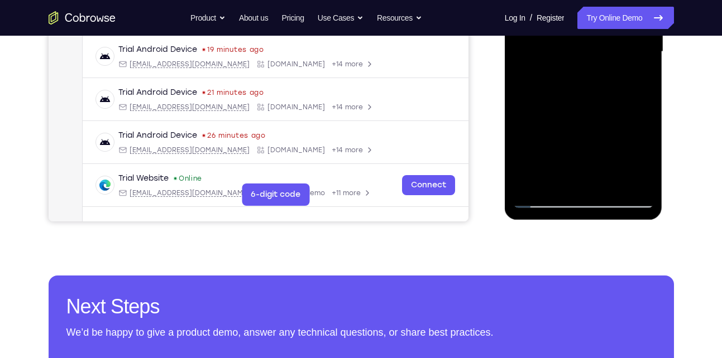
click at [643, 120] on div at bounding box center [583, 52] width 141 height 313
click at [566, 160] on div at bounding box center [583, 52] width 141 height 313
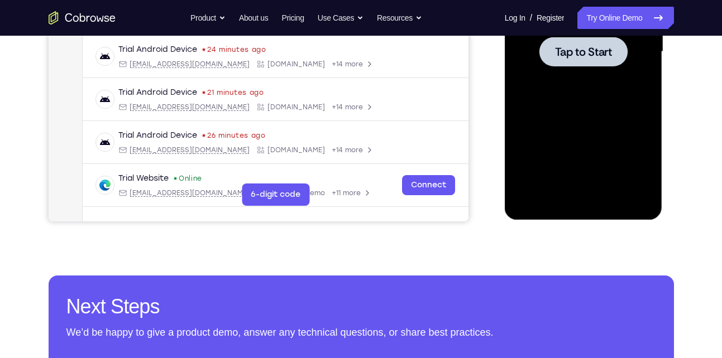
drag, startPoint x: 570, startPoint y: 159, endPoint x: 575, endPoint y: 68, distance: 91.7
click at [575, 68] on div at bounding box center [583, 52] width 141 height 313
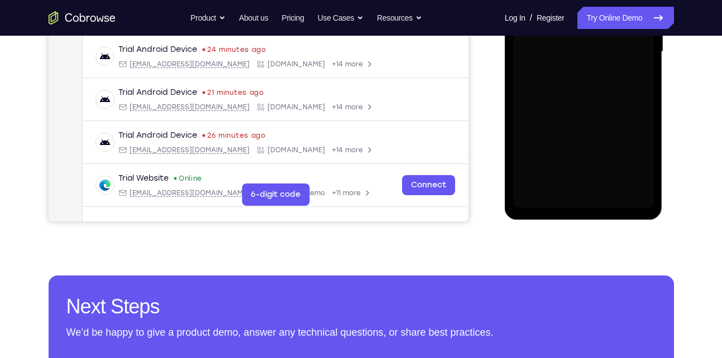
click at [575, 68] on div at bounding box center [583, 52] width 141 height 313
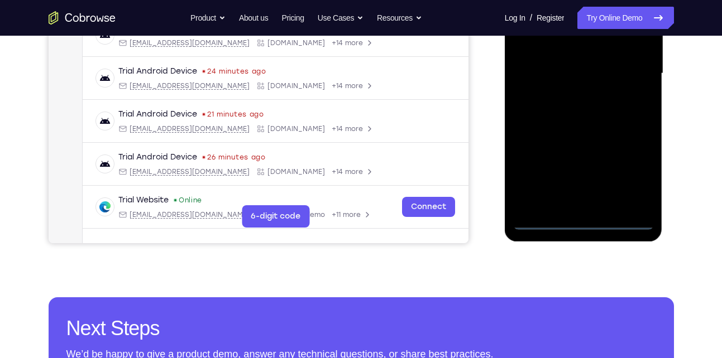
scroll to position [277, 0]
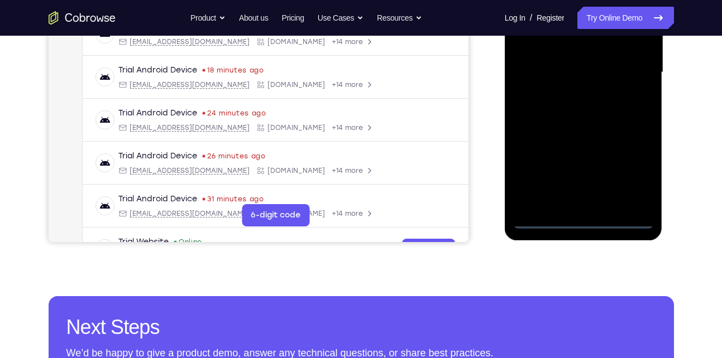
click at [584, 216] on div at bounding box center [583, 72] width 141 height 313
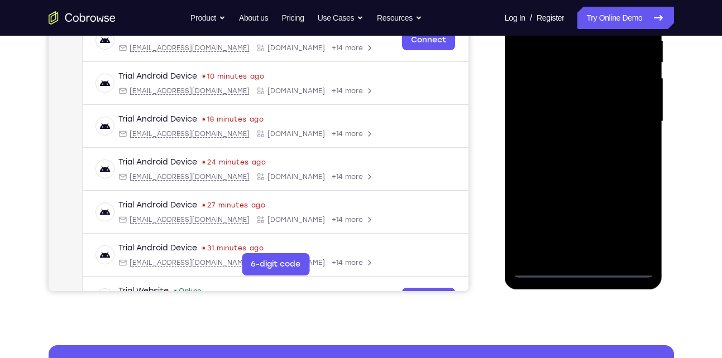
scroll to position [226, 0]
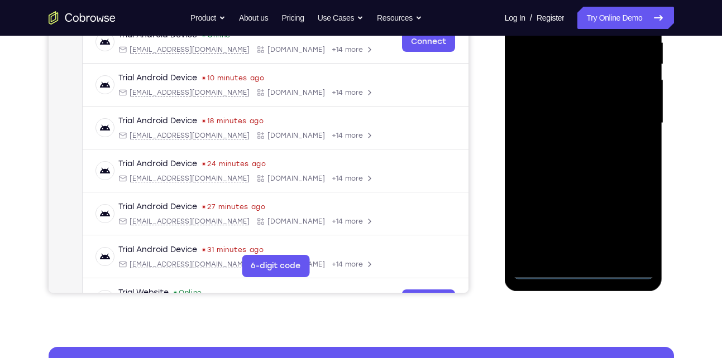
click at [585, 271] on div at bounding box center [583, 123] width 141 height 313
click at [634, 225] on div at bounding box center [583, 123] width 141 height 313
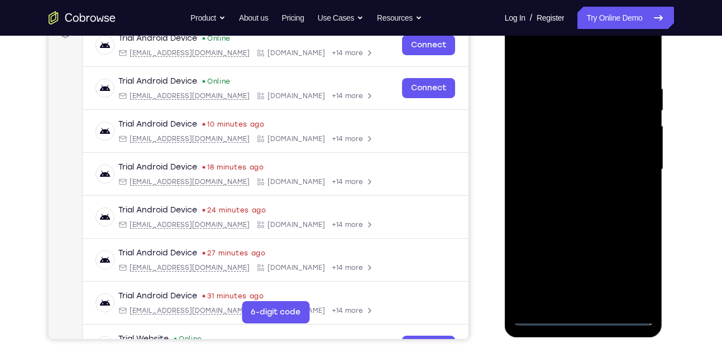
scroll to position [146, 0]
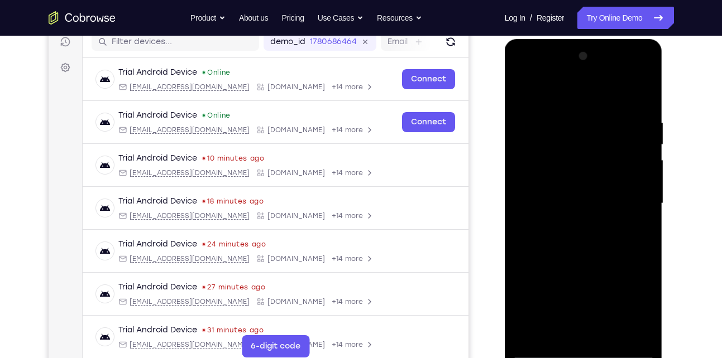
click at [546, 86] on div at bounding box center [583, 203] width 141 height 313
click at [585, 144] on div at bounding box center [583, 203] width 141 height 313
click at [624, 220] on div at bounding box center [583, 203] width 141 height 313
click at [575, 196] on div at bounding box center [583, 203] width 141 height 313
click at [581, 281] on div at bounding box center [583, 203] width 141 height 313
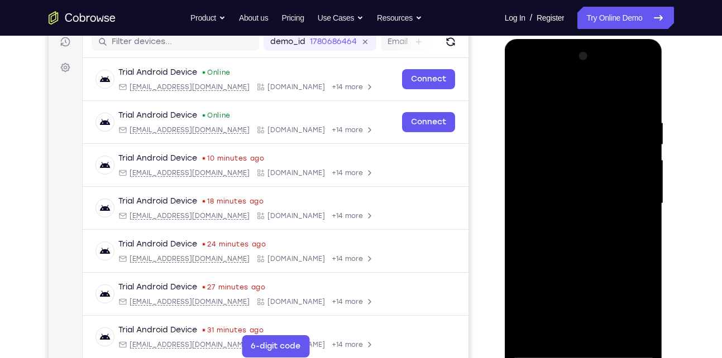
click at [607, 158] on div at bounding box center [583, 203] width 141 height 313
click at [643, 272] on div at bounding box center [583, 203] width 141 height 313
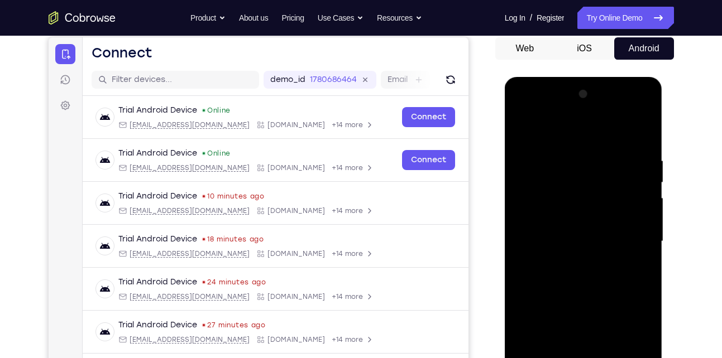
scroll to position [107, 0]
click at [565, 271] on div at bounding box center [583, 242] width 141 height 313
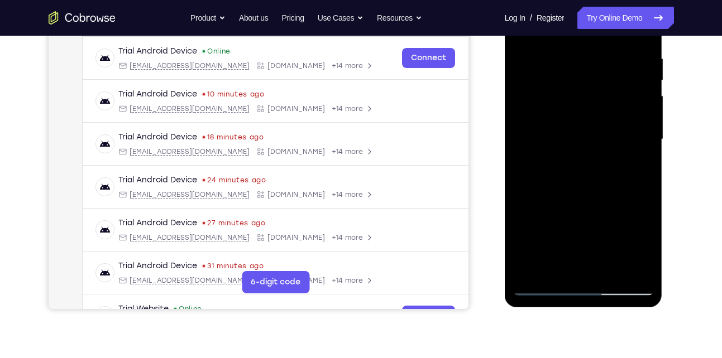
scroll to position [210, 0]
click at [544, 289] on div at bounding box center [583, 139] width 141 height 313
click at [650, 229] on div at bounding box center [583, 139] width 141 height 313
click at [650, 228] on div at bounding box center [583, 139] width 141 height 313
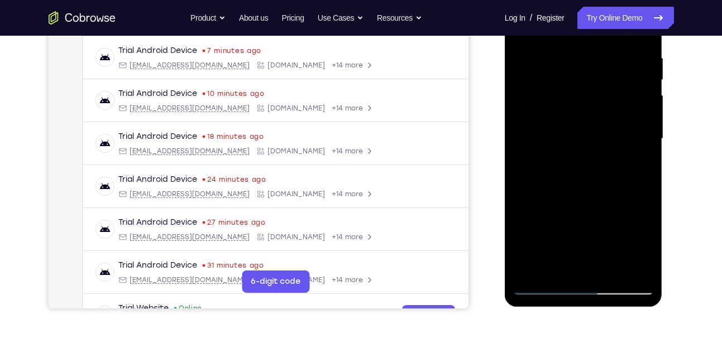
click at [543, 286] on div at bounding box center [583, 139] width 141 height 313
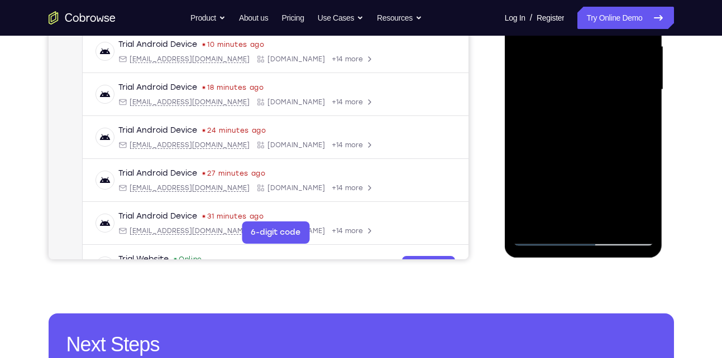
scroll to position [260, 0]
click at [543, 239] on div at bounding box center [583, 89] width 141 height 313
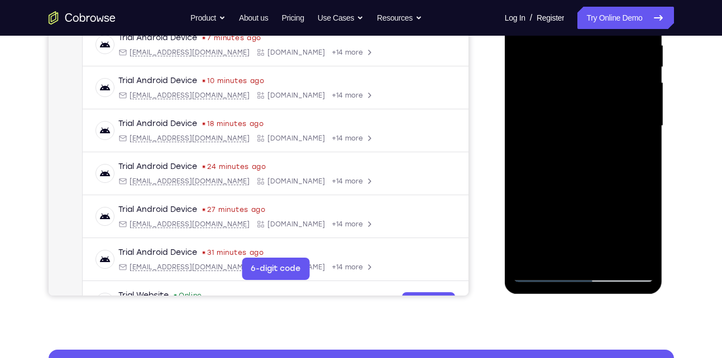
scroll to position [281, 0]
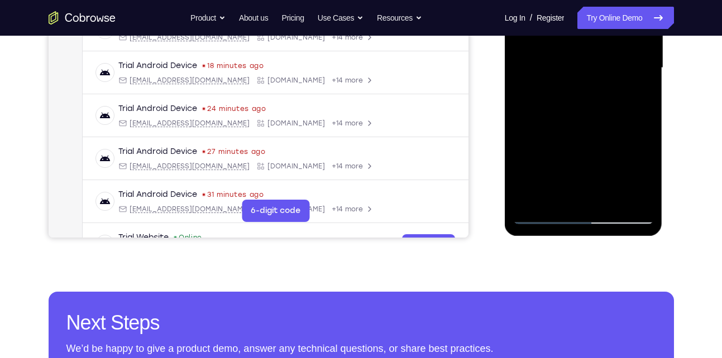
click at [544, 216] on div at bounding box center [583, 68] width 141 height 313
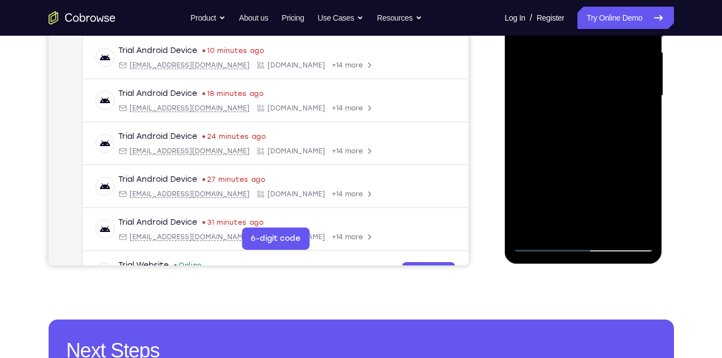
scroll to position [254, 0]
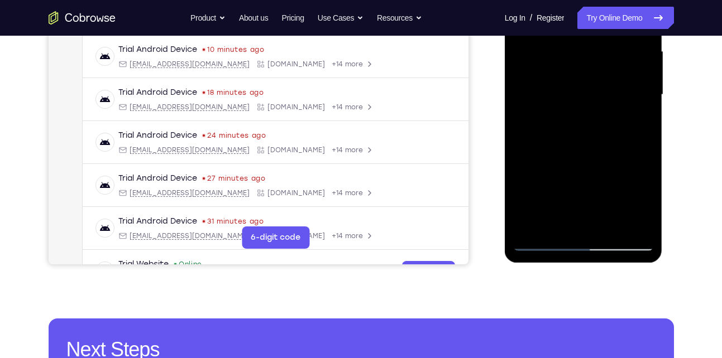
click at [543, 244] on div at bounding box center [583, 95] width 141 height 313
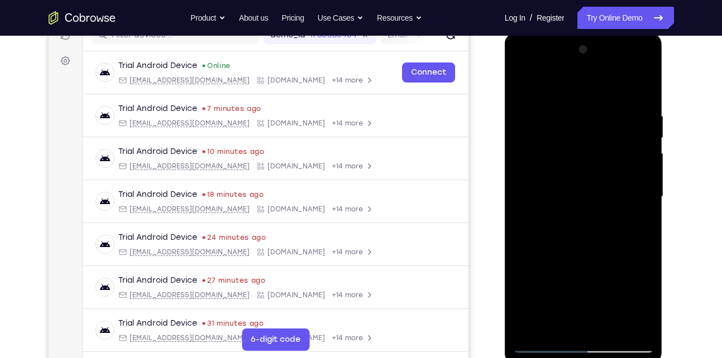
scroll to position [153, 0]
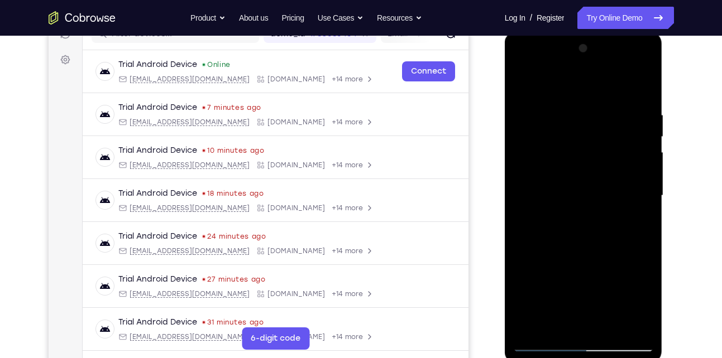
drag, startPoint x: 563, startPoint y: 271, endPoint x: 594, endPoint y: 174, distance: 102.0
click at [594, 174] on div at bounding box center [583, 196] width 141 height 313
click at [638, 276] on div at bounding box center [583, 196] width 141 height 313
click at [588, 253] on div at bounding box center [583, 196] width 141 height 313
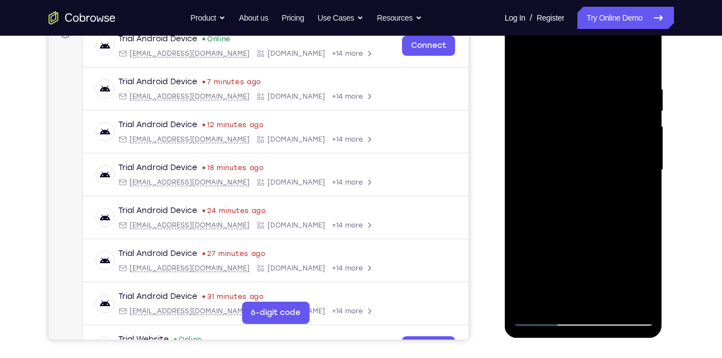
scroll to position [182, 0]
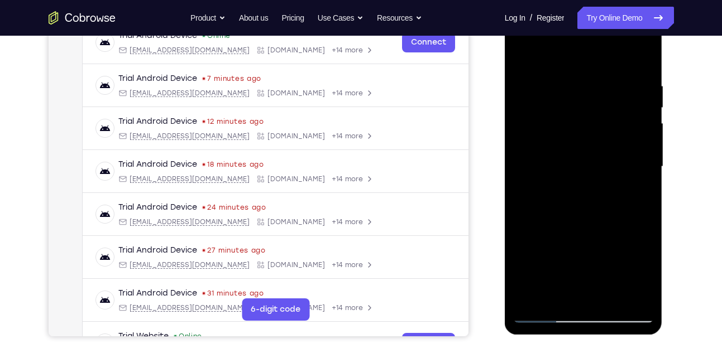
click at [652, 256] on div at bounding box center [583, 167] width 141 height 313
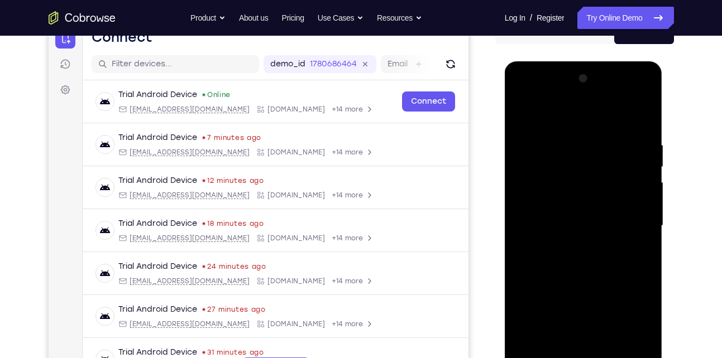
click at [522, 114] on div at bounding box center [583, 226] width 141 height 313
drag, startPoint x: 584, startPoint y: 223, endPoint x: 592, endPoint y: 173, distance: 50.3
click at [592, 173] on div at bounding box center [583, 226] width 141 height 313
drag, startPoint x: 561, startPoint y: 223, endPoint x: 577, endPoint y: 186, distance: 40.0
click at [577, 186] on div at bounding box center [583, 226] width 141 height 313
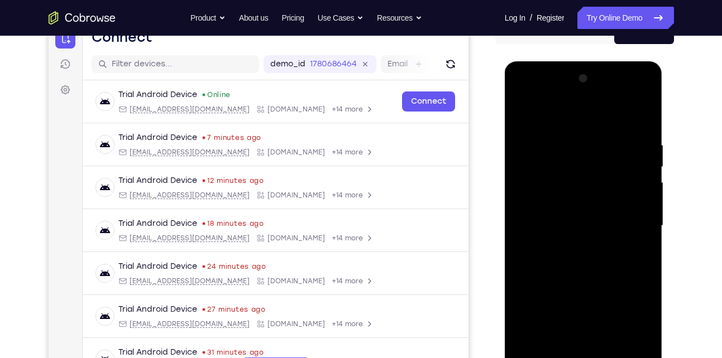
scroll to position [141, 0]
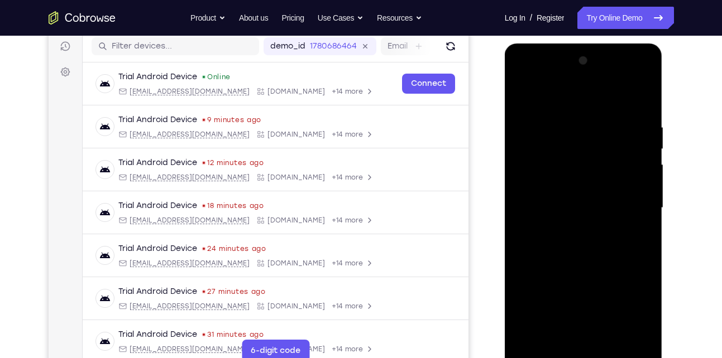
drag, startPoint x: 570, startPoint y: 208, endPoint x: 578, endPoint y: 172, distance: 36.7
click at [578, 172] on div at bounding box center [583, 208] width 141 height 313
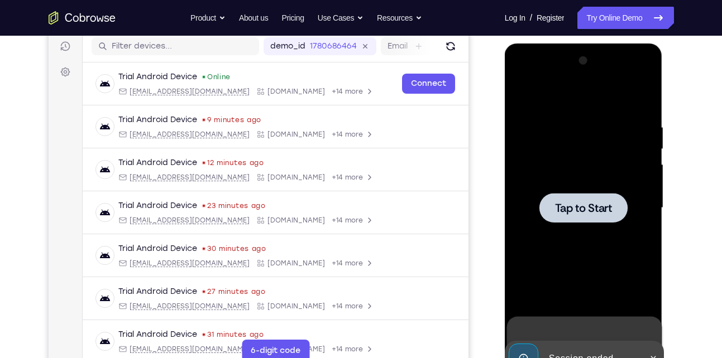
click at [592, 177] on div at bounding box center [583, 208] width 141 height 313
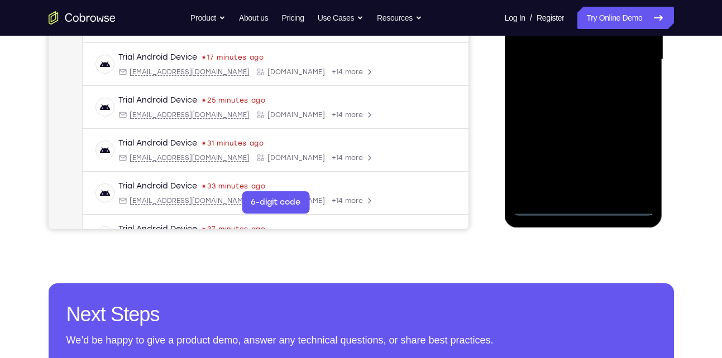
scroll to position [291, 0]
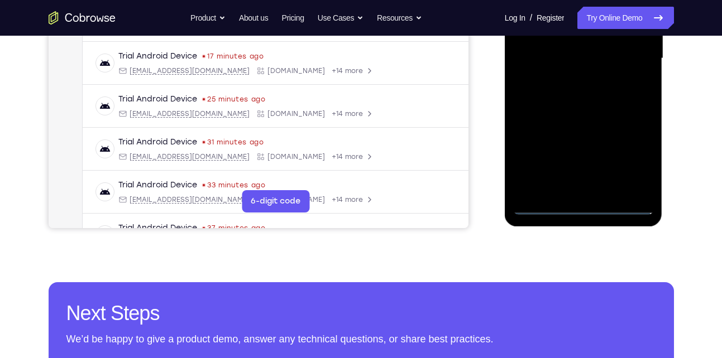
click at [586, 206] on div at bounding box center [583, 58] width 141 height 313
click at [632, 161] on div at bounding box center [583, 58] width 141 height 313
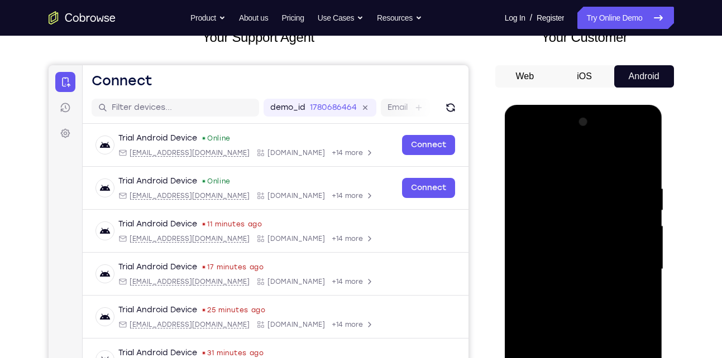
scroll to position [79, 0]
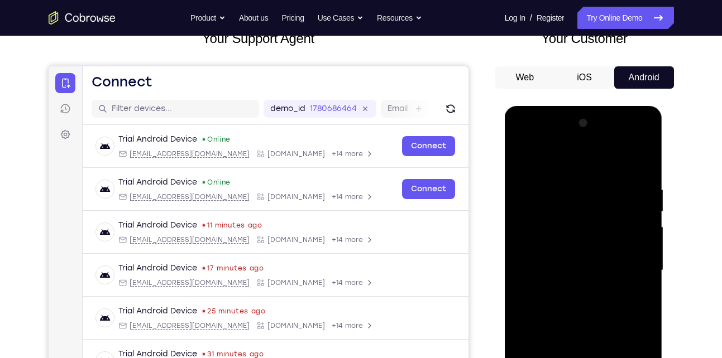
click at [568, 162] on div at bounding box center [583, 270] width 141 height 313
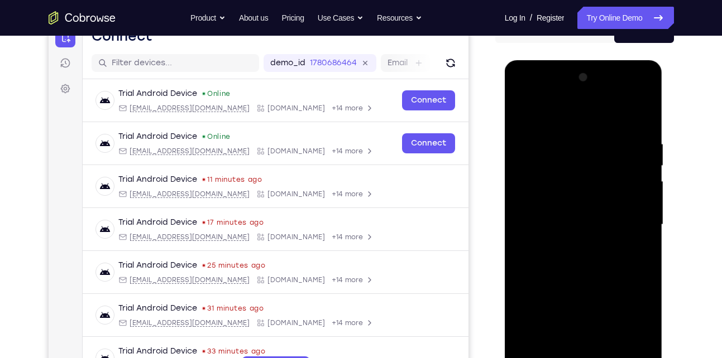
scroll to position [125, 0]
click at [629, 226] on div at bounding box center [583, 224] width 141 height 313
click at [570, 244] on div at bounding box center [583, 224] width 141 height 313
click at [580, 211] on div at bounding box center [583, 224] width 141 height 313
click at [564, 206] on div at bounding box center [583, 224] width 141 height 313
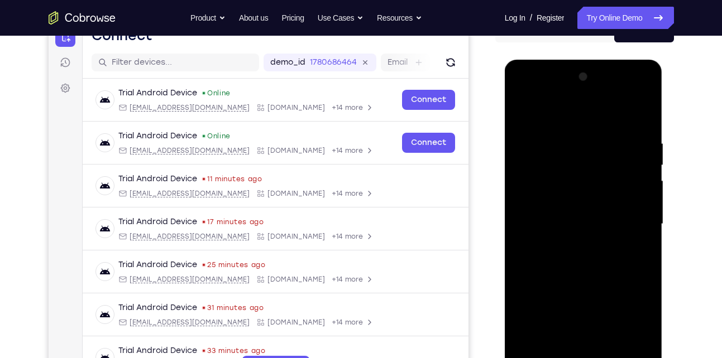
click at [556, 224] on div at bounding box center [583, 224] width 141 height 313
click at [573, 254] on div at bounding box center [583, 224] width 141 height 313
click at [576, 201] on div at bounding box center [583, 224] width 141 height 313
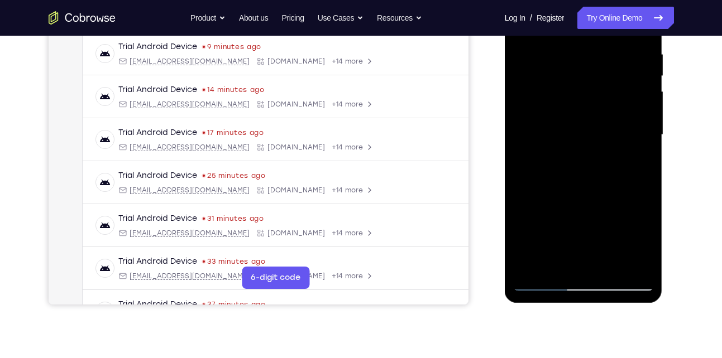
scroll to position [217, 0]
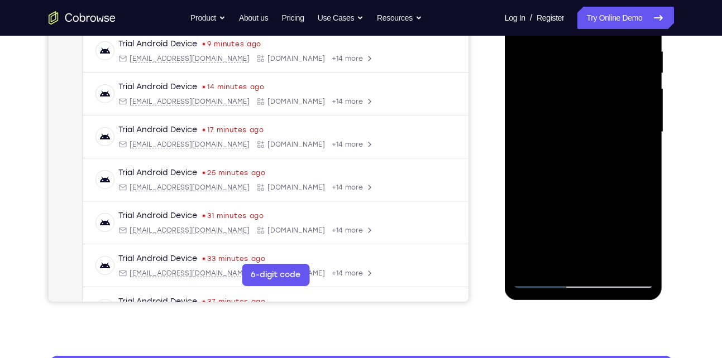
click at [610, 265] on div at bounding box center [583, 132] width 141 height 313
click at [597, 185] on div at bounding box center [583, 132] width 141 height 313
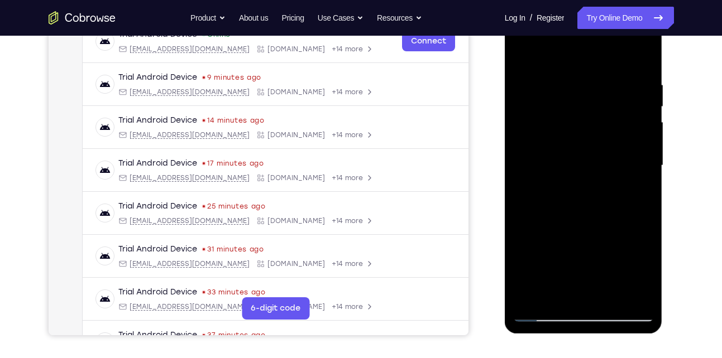
scroll to position [182, 0]
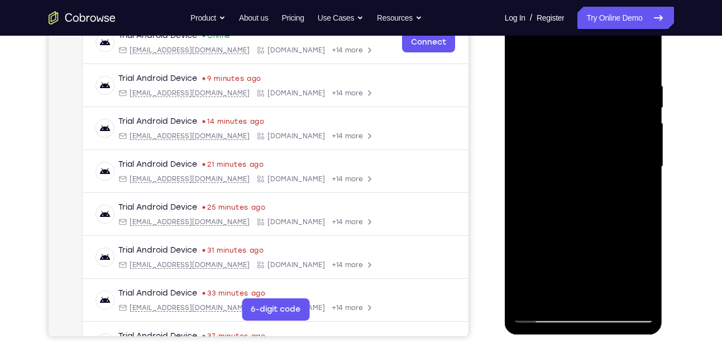
click at [599, 184] on div at bounding box center [583, 167] width 141 height 313
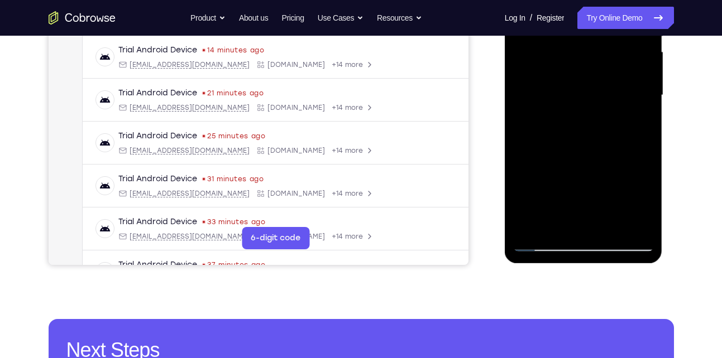
scroll to position [256, 0]
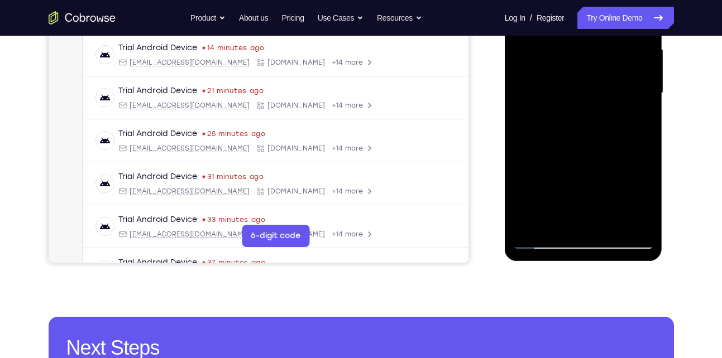
click at [540, 244] on div at bounding box center [583, 93] width 141 height 313
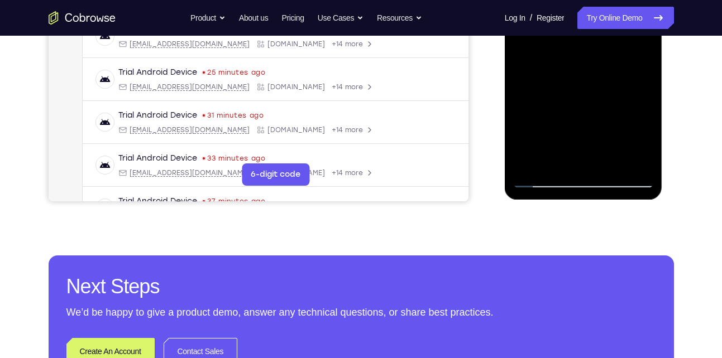
scroll to position [320, 0]
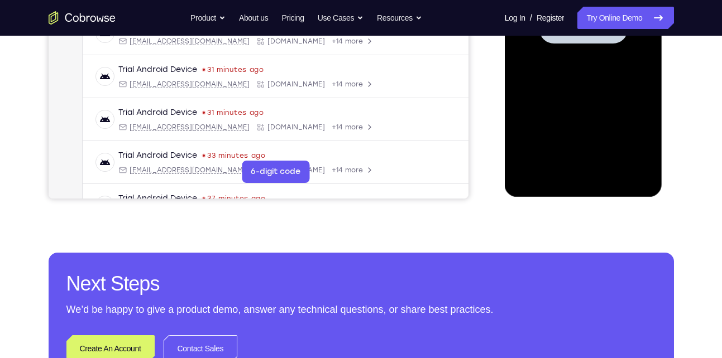
click at [597, 159] on div at bounding box center [583, 29] width 141 height 313
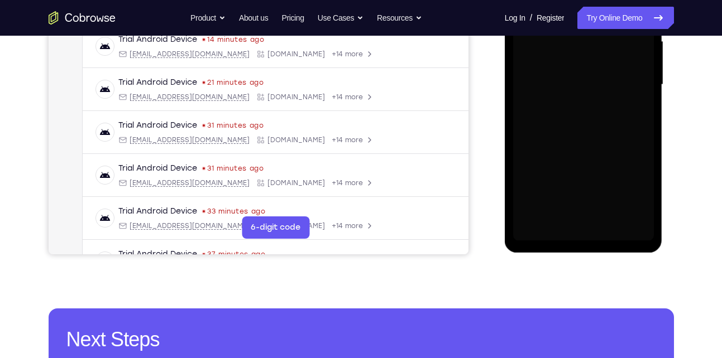
scroll to position [264, 0]
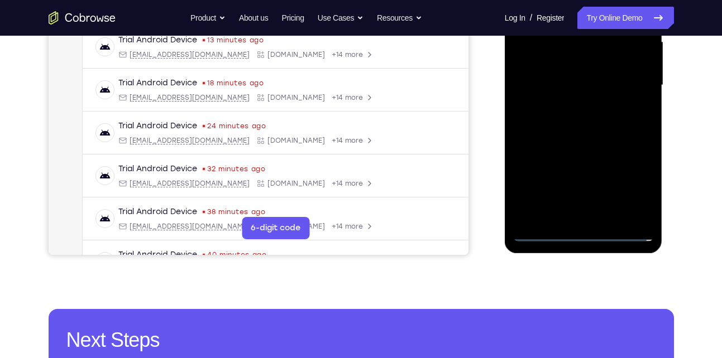
click at [584, 237] on div at bounding box center [583, 85] width 141 height 313
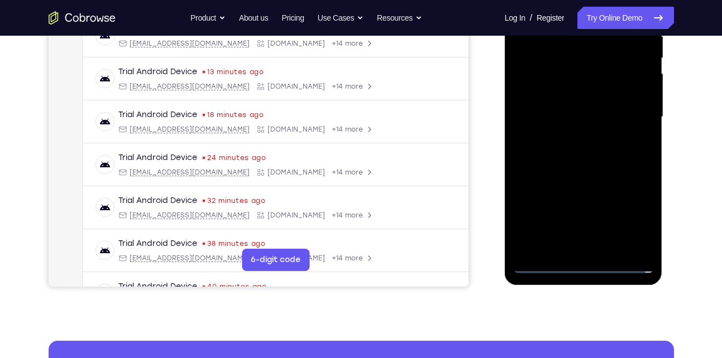
click at [632, 224] on div at bounding box center [583, 117] width 141 height 313
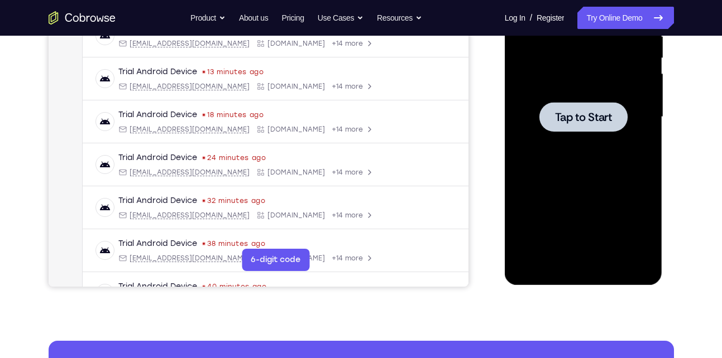
click at [576, 122] on span "Tap to Start" at bounding box center [583, 117] width 57 height 11
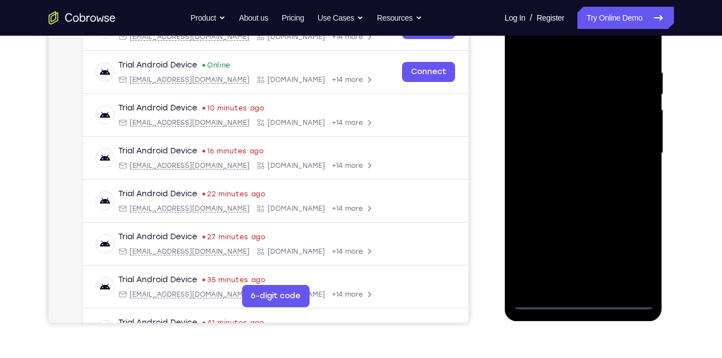
scroll to position [197, 0]
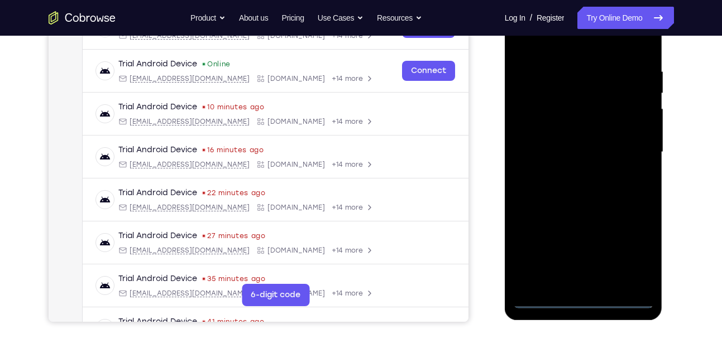
click at [584, 298] on div at bounding box center [583, 152] width 141 height 313
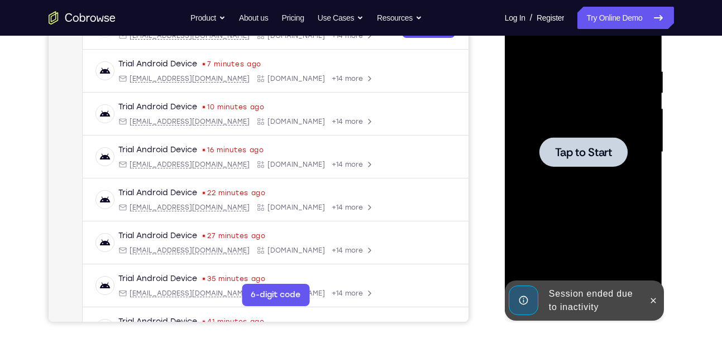
click at [604, 246] on div at bounding box center [583, 152] width 141 height 313
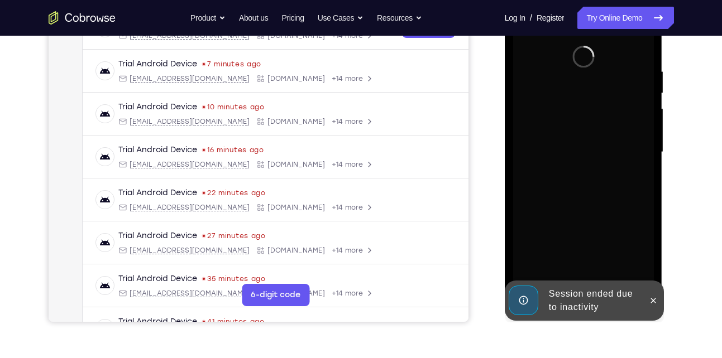
click at [647, 292] on div at bounding box center [653, 301] width 18 height 40
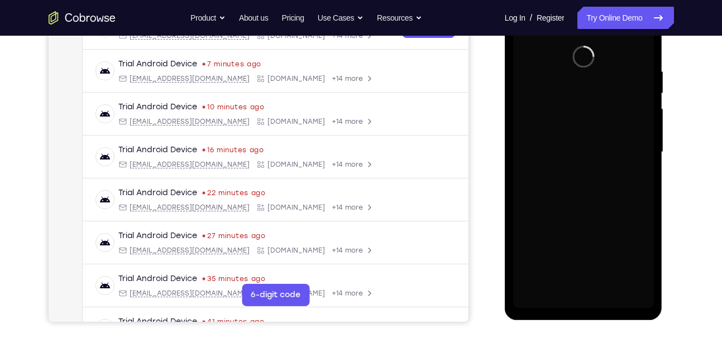
click at [651, 302] on div at bounding box center [583, 152] width 141 height 313
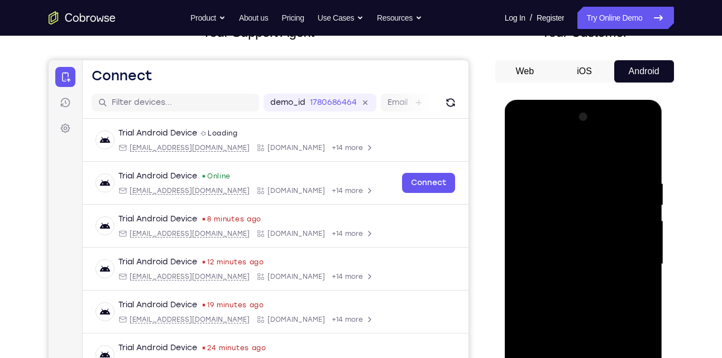
scroll to position [187, 0]
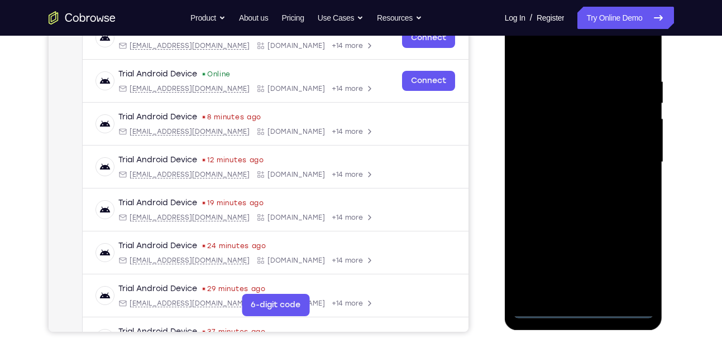
click at [580, 311] on div at bounding box center [583, 162] width 141 height 313
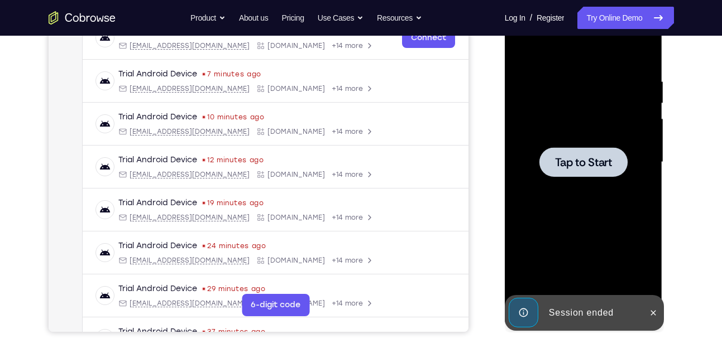
click at [593, 149] on div at bounding box center [583, 162] width 88 height 30
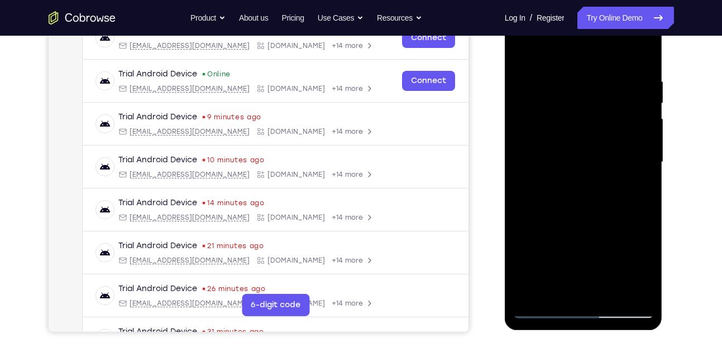
click at [560, 199] on div at bounding box center [583, 162] width 141 height 313
click at [583, 306] on div at bounding box center [583, 162] width 141 height 313
click at [583, 309] on div at bounding box center [583, 162] width 141 height 313
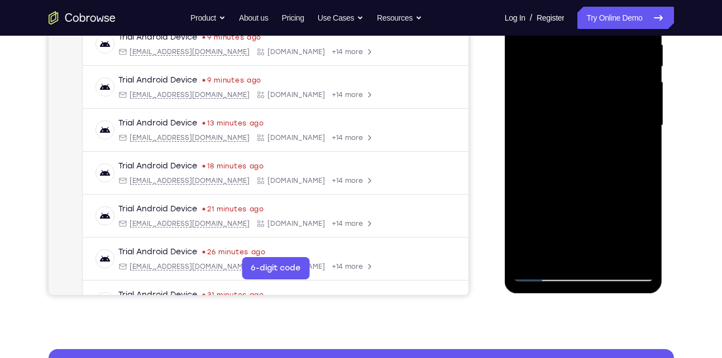
scroll to position [225, 0]
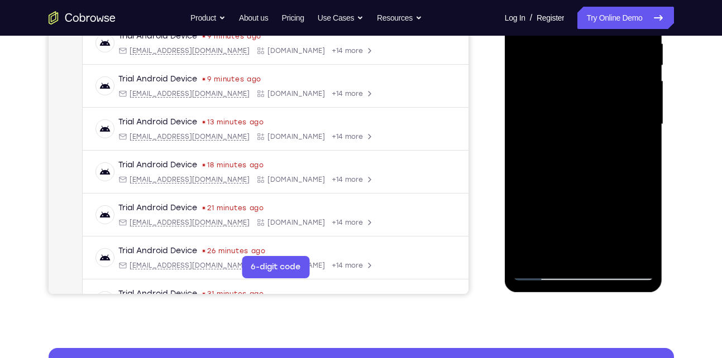
click at [635, 234] on div at bounding box center [583, 124] width 141 height 313
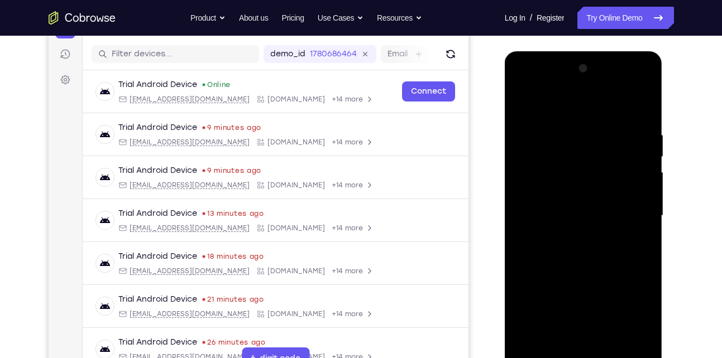
scroll to position [97, 0]
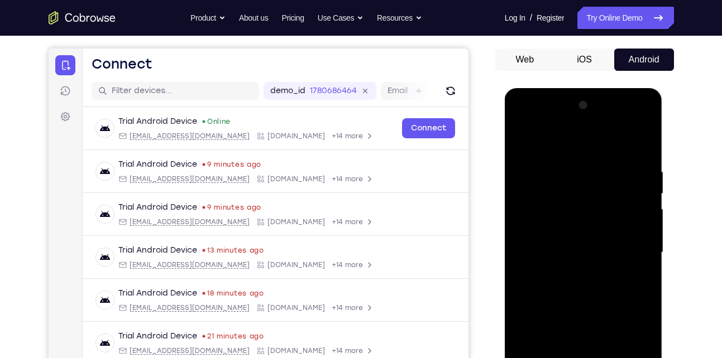
click at [563, 146] on div at bounding box center [583, 253] width 141 height 313
click at [633, 256] on div at bounding box center [583, 253] width 141 height 313
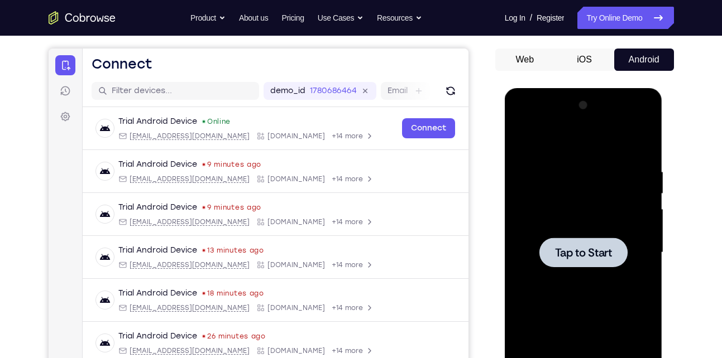
click at [559, 247] on span "Tap to Start" at bounding box center [583, 252] width 57 height 11
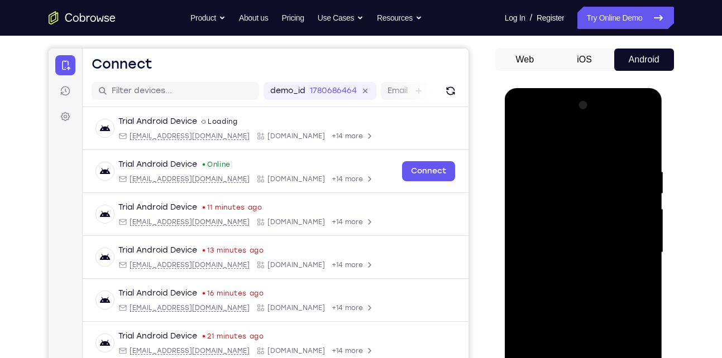
scroll to position [180, 0]
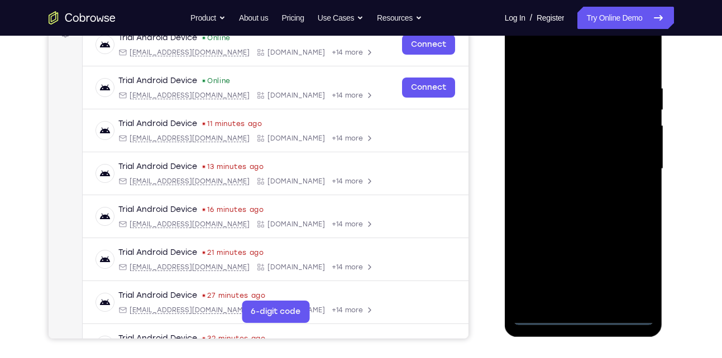
click at [584, 317] on div at bounding box center [583, 169] width 141 height 313
click at [628, 270] on div at bounding box center [583, 169] width 141 height 313
